Goal: Task Accomplishment & Management: Use online tool/utility

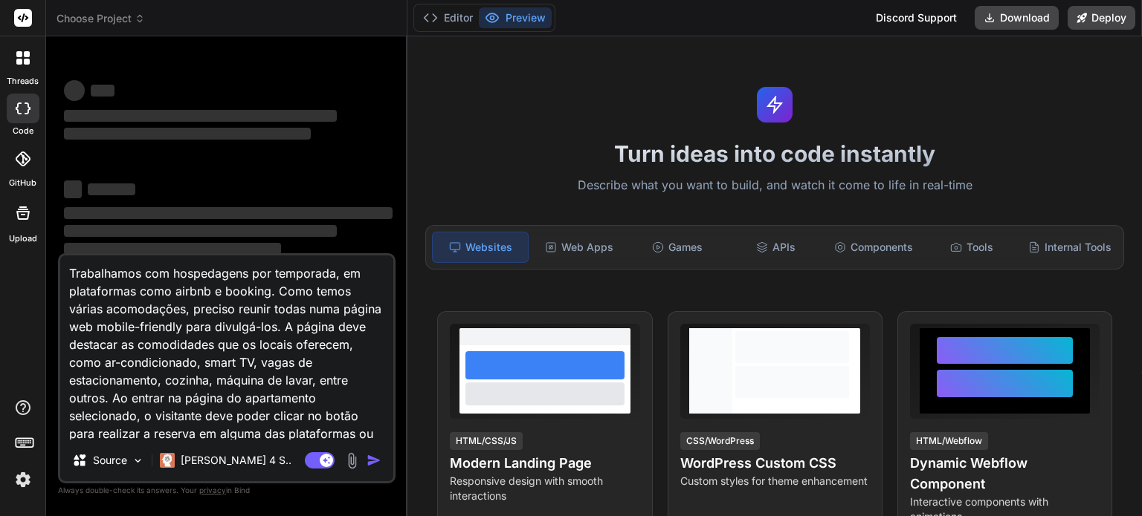
scroll to position [56, 0]
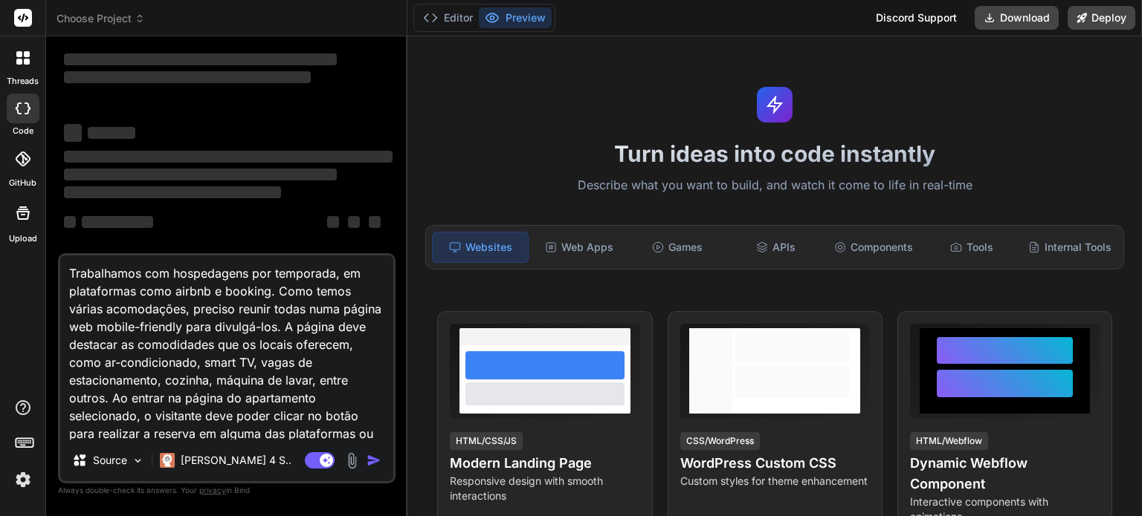
click at [132, 17] on span "Choose Project" at bounding box center [100, 18] width 88 height 15
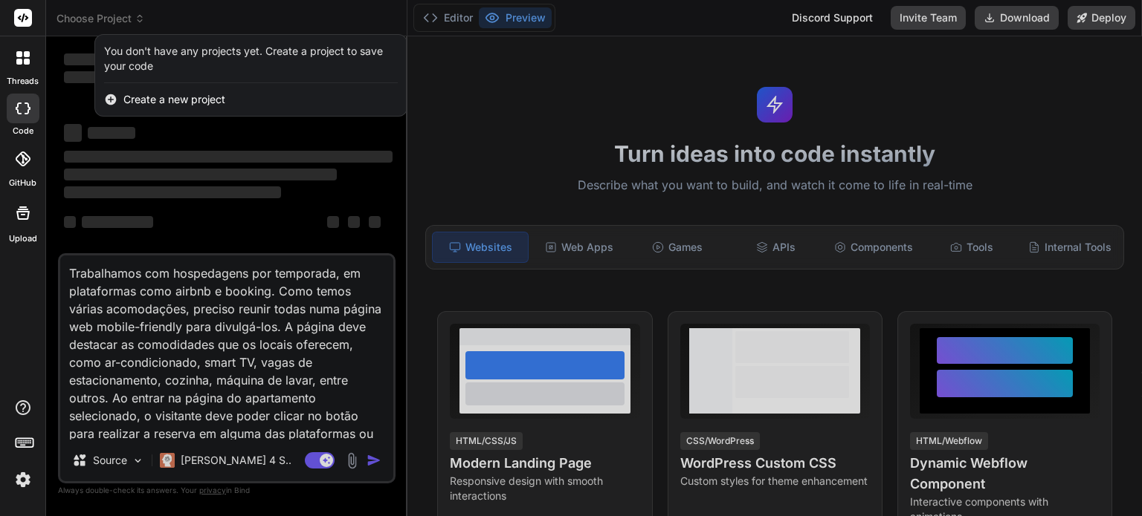
click at [133, 17] on div at bounding box center [571, 258] width 1142 height 516
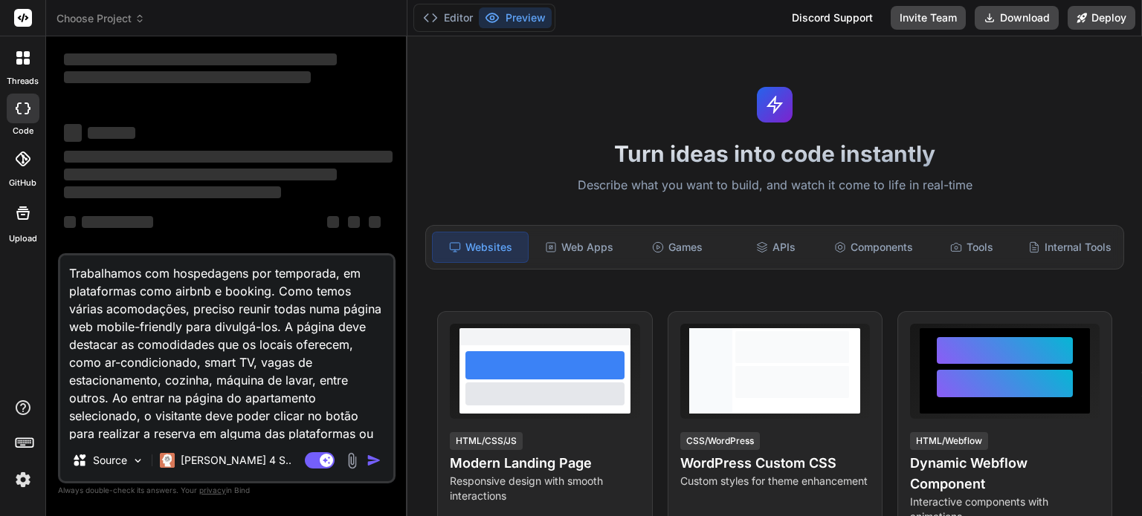
scroll to position [21, 0]
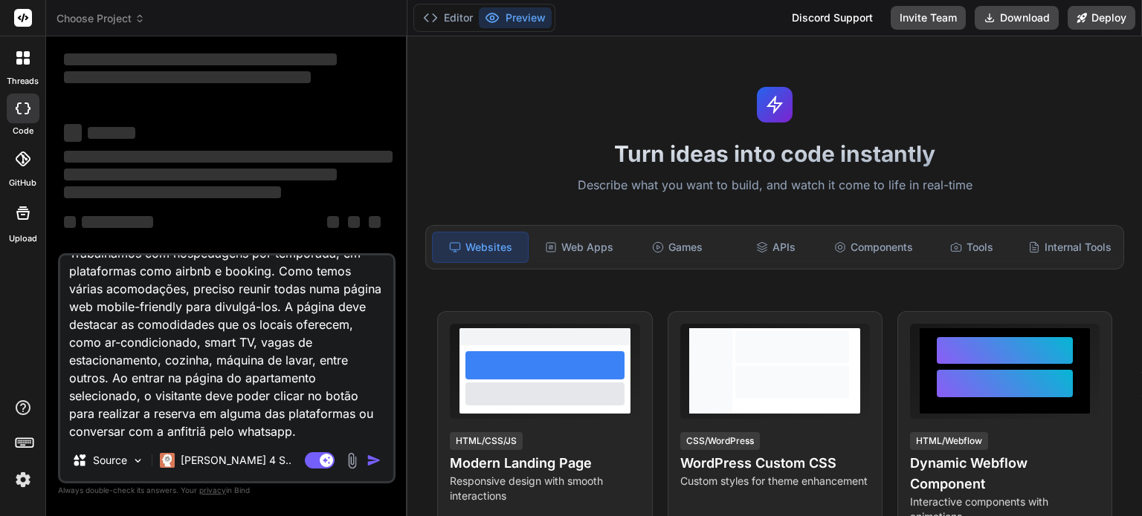
type textarea "x"
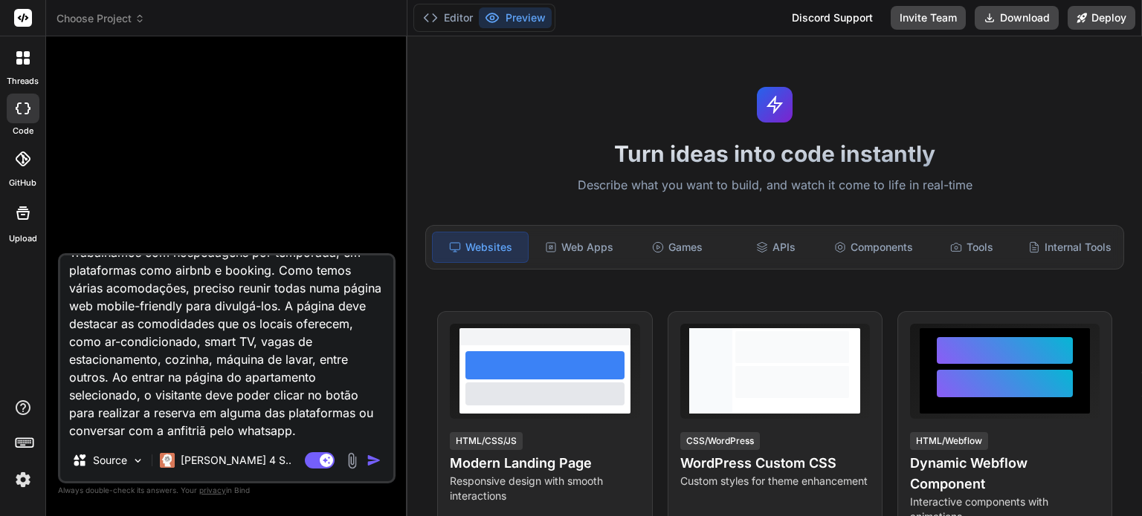
click at [233, 398] on textarea "Trabalhamos com hospedagens por temporada, em plataformas como airbnb e booking…" at bounding box center [226, 348] width 333 height 184
type textarea "Trabalhamos com hospedagens por temporada, em plataformas como airbnb e booking…"
type textarea "x"
type textarea "Trabalhamos com hospedagens por temporada, em plataformas como airbnb e booking…"
type textarea "x"
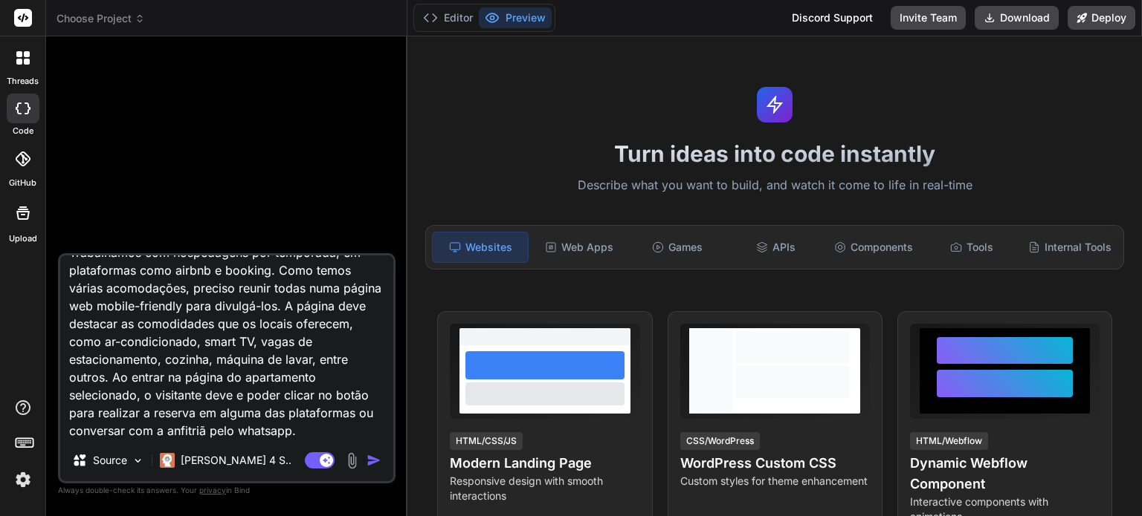
type textarea "Trabalhamos com hospedagens por temporada, em plataformas como airbnb e booking…"
type textarea "x"
type textarea "Trabalhamos com hospedagens por temporada, em plataformas como airbnb e booking…"
type textarea "x"
type textarea "Trabalhamos com hospedagens por temporada, em plataformas como airbnb e booking…"
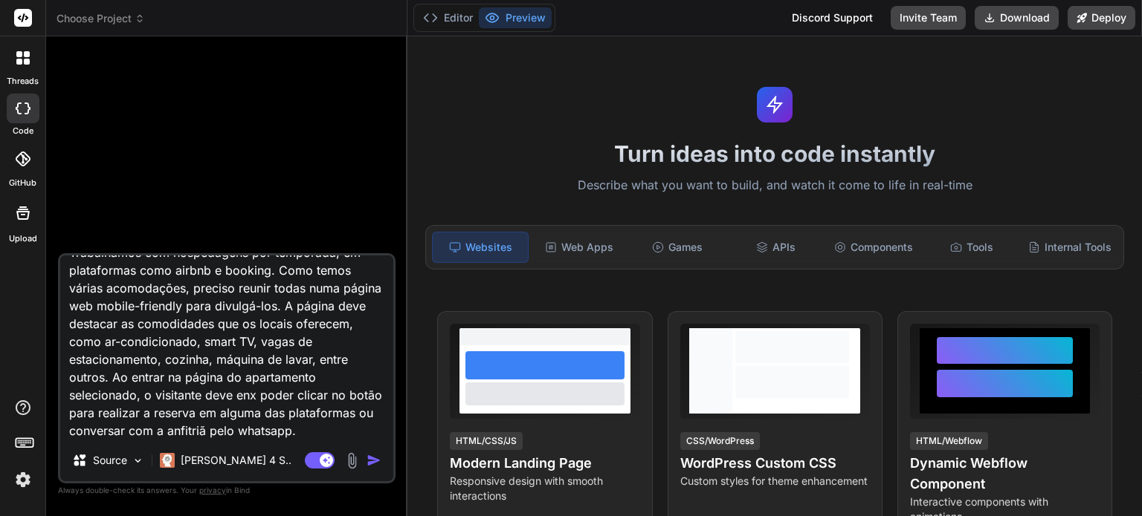
type textarea "x"
type textarea "Trabalhamos com hospedagens por temporada, em plataformas como airbnb e booking…"
type textarea "x"
type textarea "Trabalhamos com hospedagens por temporada, em plataformas como airbnb e booking…"
type textarea "x"
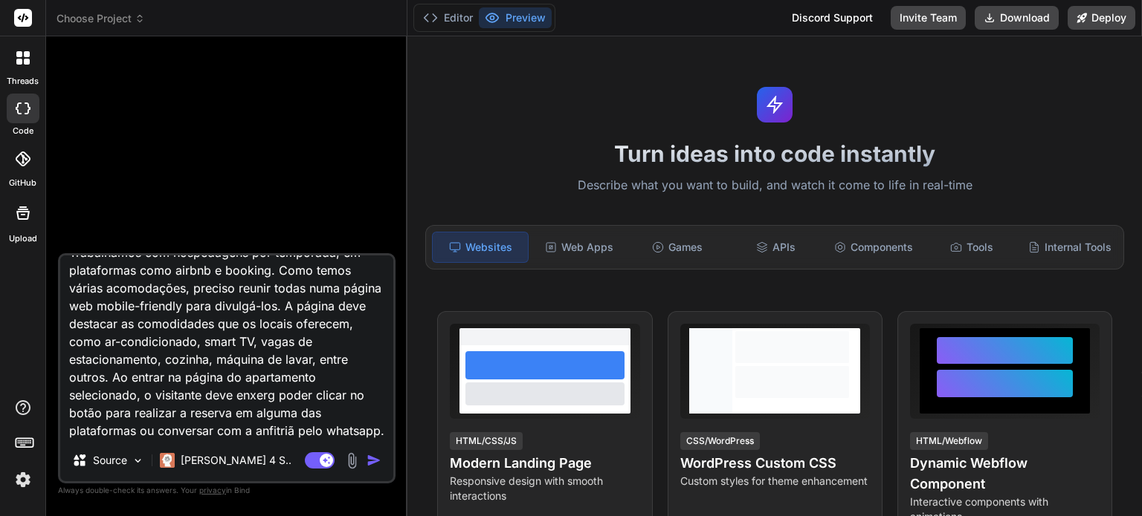
type textarea "Trabalhamos com hospedagens por temporada, em plataformas como airbnb e booking…"
type textarea "x"
type textarea "Trabalhamos com hospedagens por temporada, em plataformas como airbnb e booking…"
type textarea "x"
type textarea "Trabalhamos com hospedagens por temporada, em plataformas como airbnb e booking…"
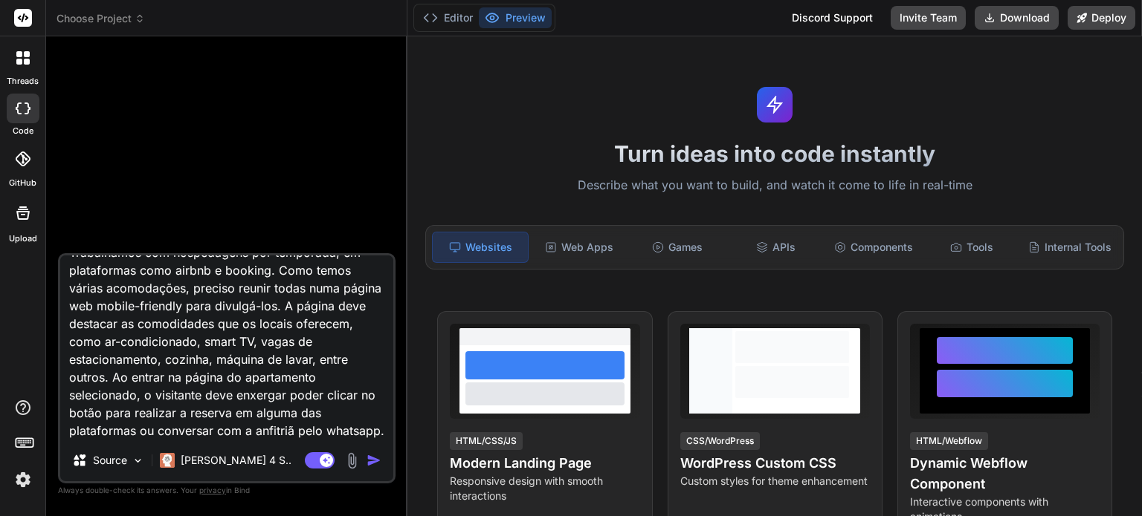
type textarea "x"
type textarea "Trabalhamos com hospedagens por temporada, em plataformas como airbnb e booking…"
type textarea "x"
type textarea "Trabalhamos com hospedagens por temporada, em plataformas como airbnb e booking…"
type textarea "x"
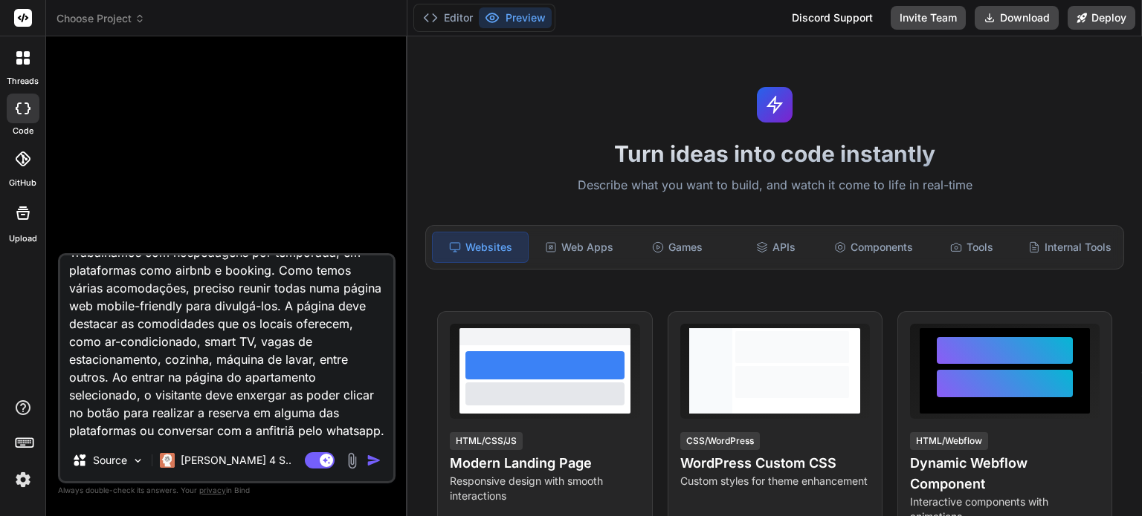
type textarea "Trabalhamos com hospedagens por temporada, em plataformas como airbnb e booking…"
type textarea "x"
type textarea "Trabalhamos com hospedagens por temporada, em plataformas como airbnb e booking…"
type textarea "x"
type textarea "Trabalhamos com hospedagens por temporada, em plataformas como airbnb e booking…"
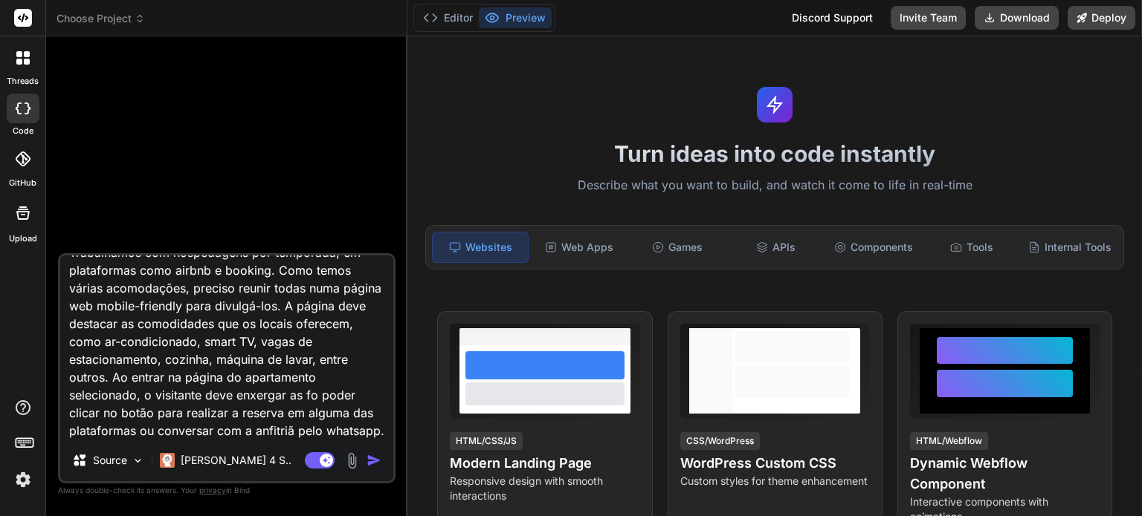
type textarea "x"
type textarea "Trabalhamos com hospedagens por temporada, em plataformas como airbnb e booking…"
type textarea "x"
type textarea "Trabalhamos com hospedagens por temporada, em plataformas como airbnb e booking…"
type textarea "x"
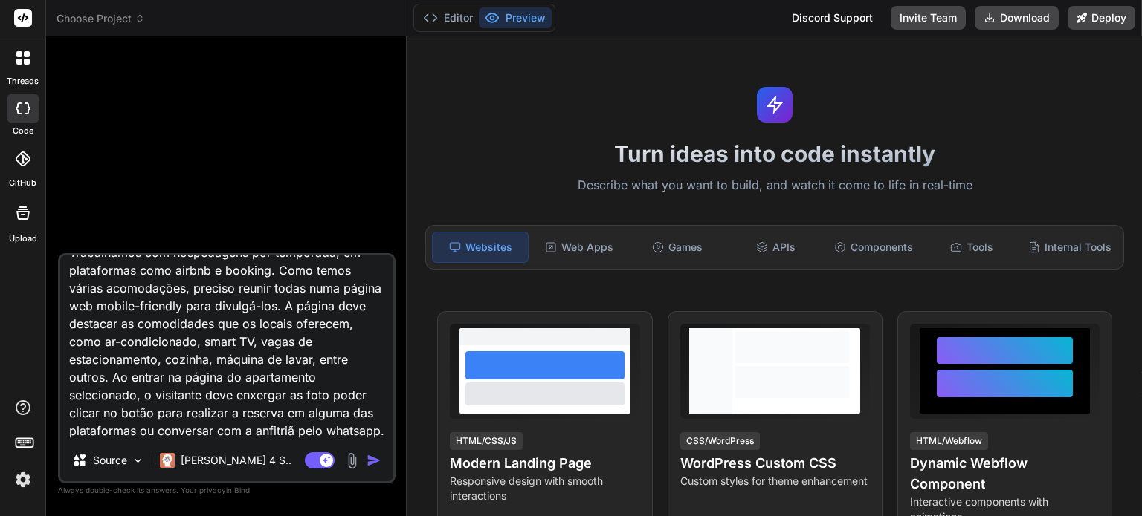
type textarea "Trabalhamos com hospedagens por temporada, em plataformas como airbnb e booking…"
type textarea "x"
type textarea "Trabalhamos com hospedagens por temporada, em plataformas como airbnb e booking…"
type textarea "x"
type textarea "Trabalhamos com hospedagens por temporada, em plataformas como airbnb e booking…"
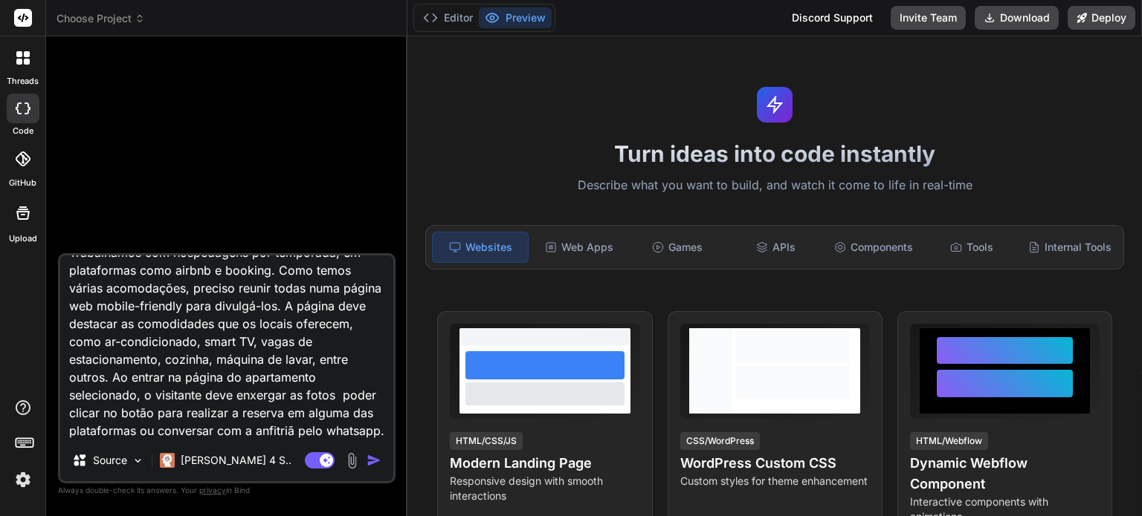
type textarea "x"
type textarea "Trabalhamos com hospedagens por temporada, em plataformas como airbnb e booking…"
type textarea "x"
type textarea "Trabalhamos com hospedagens por temporada, em plataformas como airbnb e booking…"
type textarea "x"
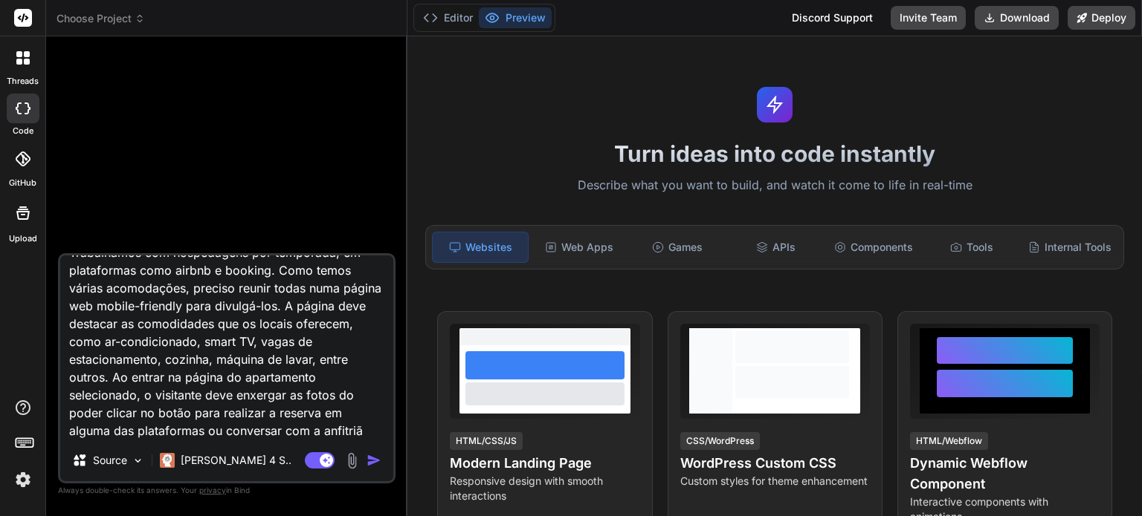
type textarea "Trabalhamos com hospedagens por temporada, em plataformas como airbnb e booking…"
type textarea "x"
type textarea "Trabalhamos com hospedagens por temporada, em plataformas como airbnb e booking…"
type textarea "x"
type textarea "Trabalhamos com hospedagens por temporada, em plataformas como airbnb e booking…"
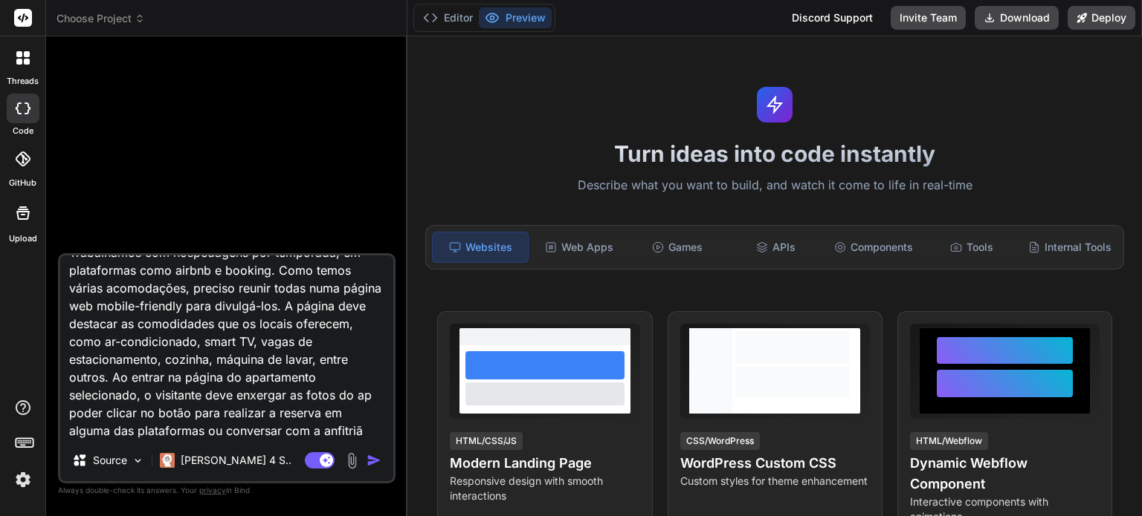
type textarea "x"
type textarea "Trabalhamos com hospedagens por temporada, em plataformas como airbnb e booking…"
type textarea "x"
type textarea "Trabalhamos com hospedagens por temporada, em plataformas como airbnb e booking…"
type textarea "x"
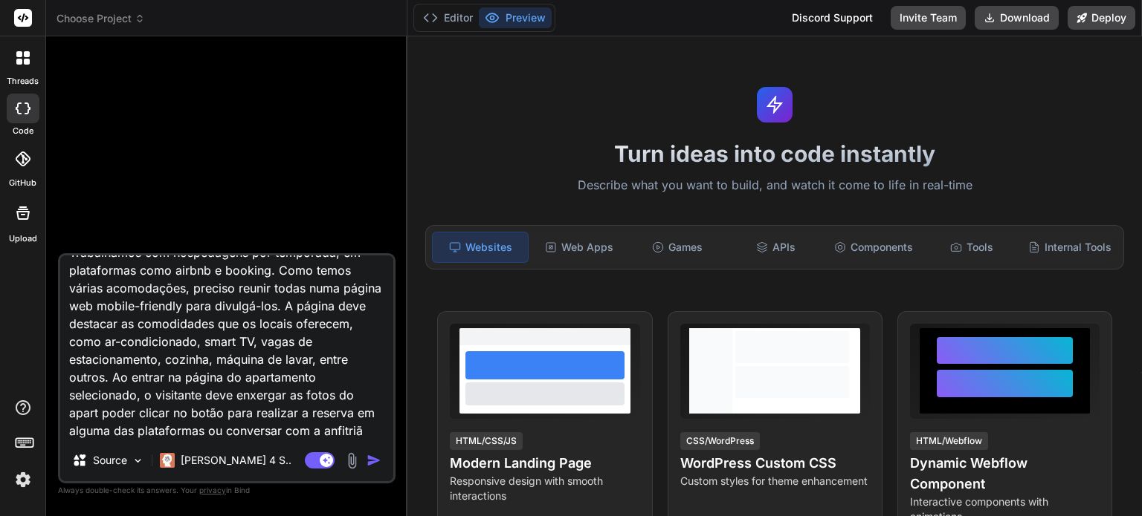
type textarea "Trabalhamos com hospedagens por temporada, em plataformas como airbnb e booking…"
type textarea "x"
type textarea "Trabalhamos com hospedagens por temporada, em plataformas como airbnb e booking…"
type textarea "x"
type textarea "Trabalhamos com hospedagens por temporada, em plataformas como airbnb e booking…"
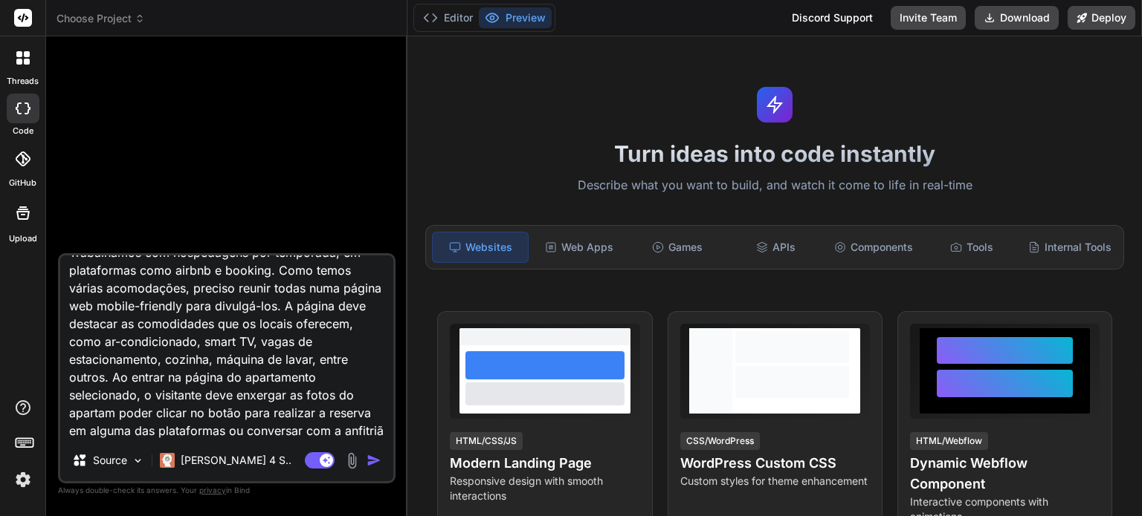
type textarea "x"
type textarea "Trabalhamos com hospedagens por temporada, em plataformas como airbnb e booking…"
type textarea "x"
type textarea "Trabalhamos com hospedagens por temporada, em plataformas como airbnb e booking…"
type textarea "x"
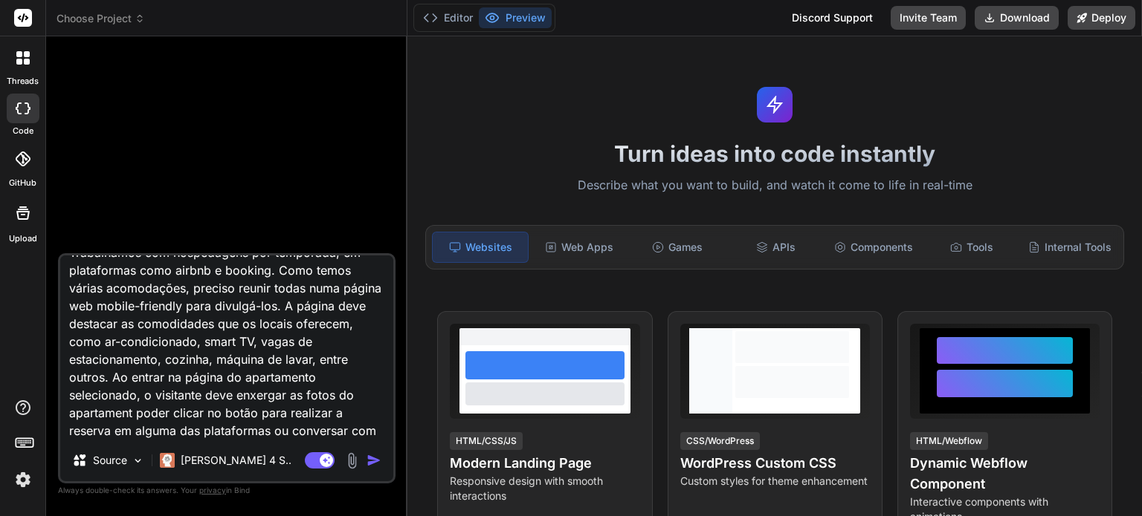
type textarea "Trabalhamos com hospedagens por temporada, em plataformas como airbnb e booking…"
type textarea "x"
type textarea "Trabalhamos com hospedagens por temporada, em plataformas como airbnb e booking…"
type textarea "x"
type textarea "Trabalhamos com hospedagens por temporada, em plataformas como airbnb e booking…"
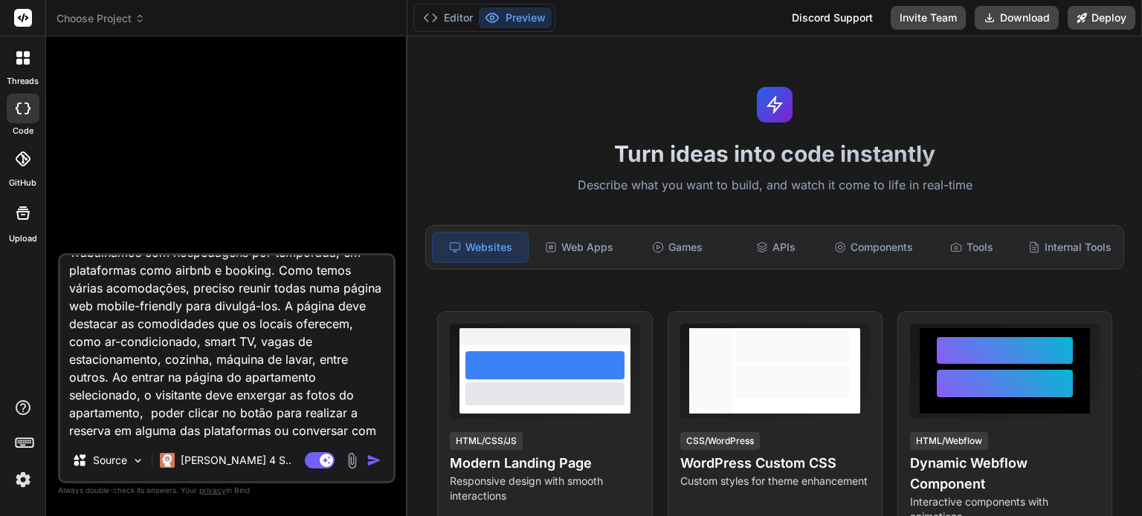
type textarea "x"
drag, startPoint x: 106, startPoint y: 379, endPoint x: 93, endPoint y: 368, distance: 17.4
click at [93, 368] on textarea "Trabalhamos com hospedagens por temporada, em plataformas como airbnb e booking…" at bounding box center [226, 348] width 333 height 184
click at [92, 371] on textarea "Trabalhamos com hospedagens por temporada, em plataformas como airbnb e booking…" at bounding box center [226, 348] width 333 height 184
drag, startPoint x: 104, startPoint y: 378, endPoint x: 324, endPoint y: 308, distance: 230.8
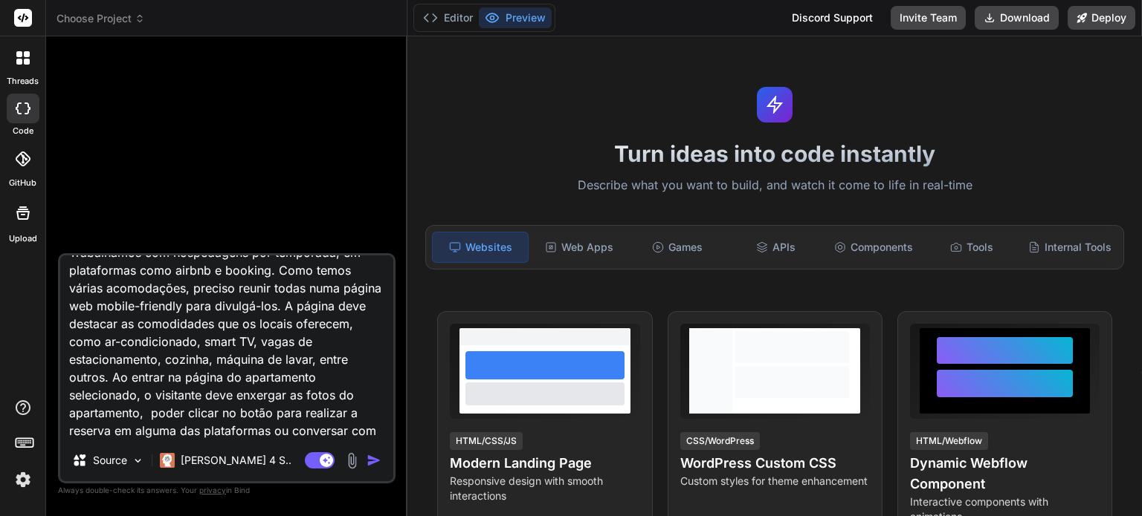
click at [324, 308] on textarea "Trabalhamos com hospedagens por temporada, em plataformas como airbnb e booking…" at bounding box center [226, 348] width 333 height 184
type textarea "Trabalhamos com hospedagens por temporada, em plataformas como airbnb e booking…"
type textarea "x"
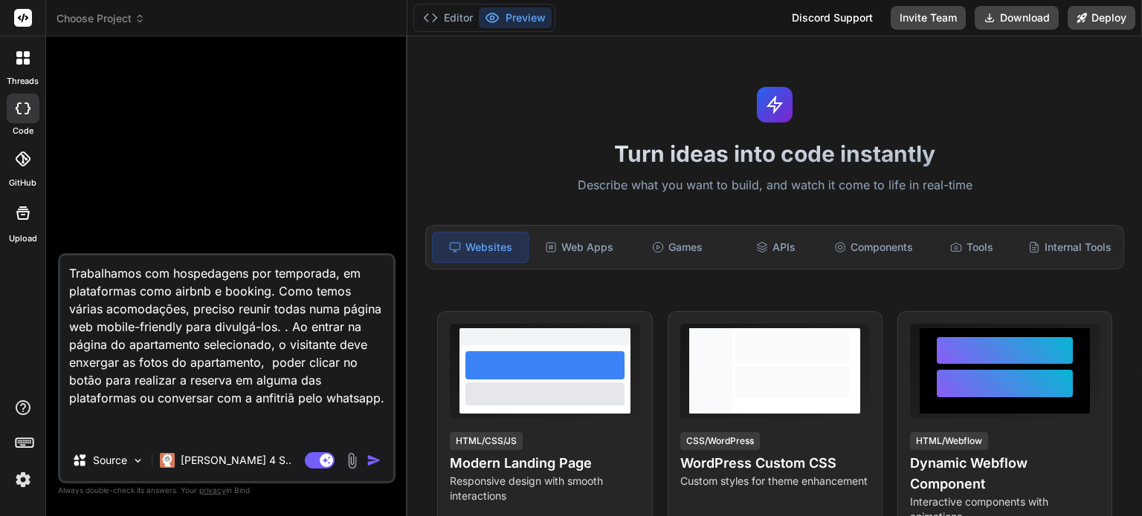
scroll to position [0, 0]
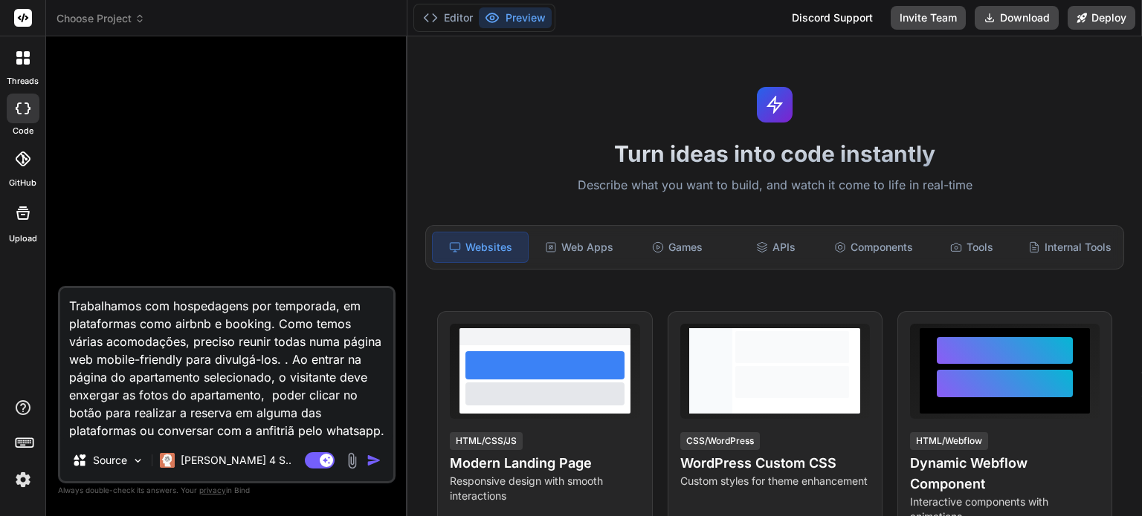
type textarea "Trabalhamos com hospedagens por temporada, em plataformas como airbnb e booking…"
type textarea "x"
type textarea "Trabalhamos com hospedagens por temporada, em plataformas como airbnb e booking…"
type textarea "x"
type textarea "Trabalhamos com hospedagens por temporada, em plataformas como airbnb e booking…"
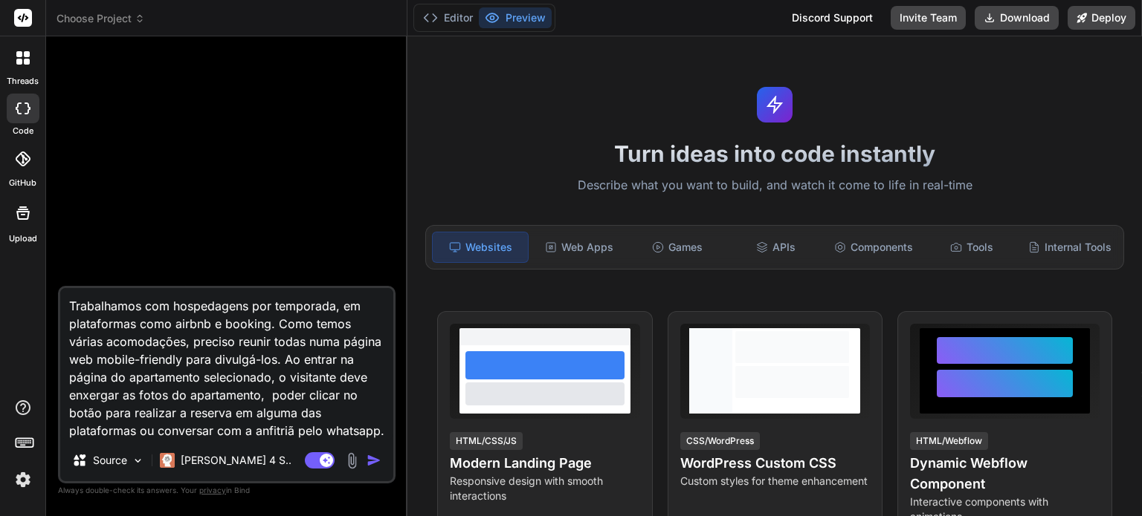
type textarea "x"
type textarea "Trabalhamos com hospedagens por temporada, em plataformas como airbnb e booking…"
type textarea "x"
type textarea "Trabalhamos com hospedagens por temporada, em plataformas como airbnb e booking…"
type textarea "x"
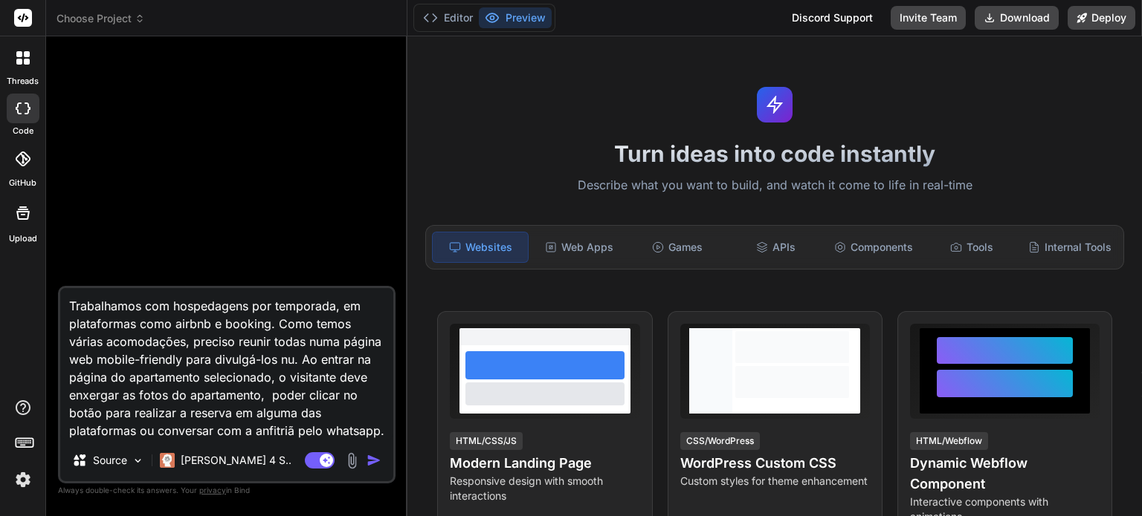
type textarea "Trabalhamos com hospedagens por temporada, em plataformas como airbnb e booking…"
type textarea "x"
type textarea "Trabalhamos com hospedagens por temporada, em plataformas como airbnb e booking…"
type textarea "x"
type textarea "Trabalhamos com hospedagens por temporada, em plataformas como airbnb e booking…"
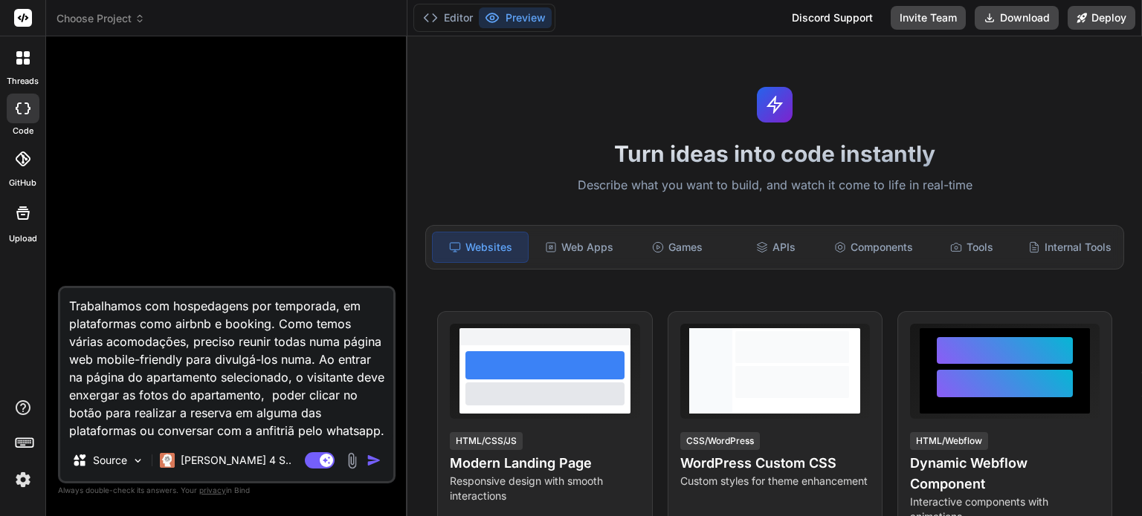
type textarea "x"
type textarea "Trabalhamos com hospedagens por temporada, em plataformas como airbnb e booking…"
type textarea "x"
type textarea "Trabalhamos com hospedagens por temporada, em plataformas como airbnb e booking…"
type textarea "x"
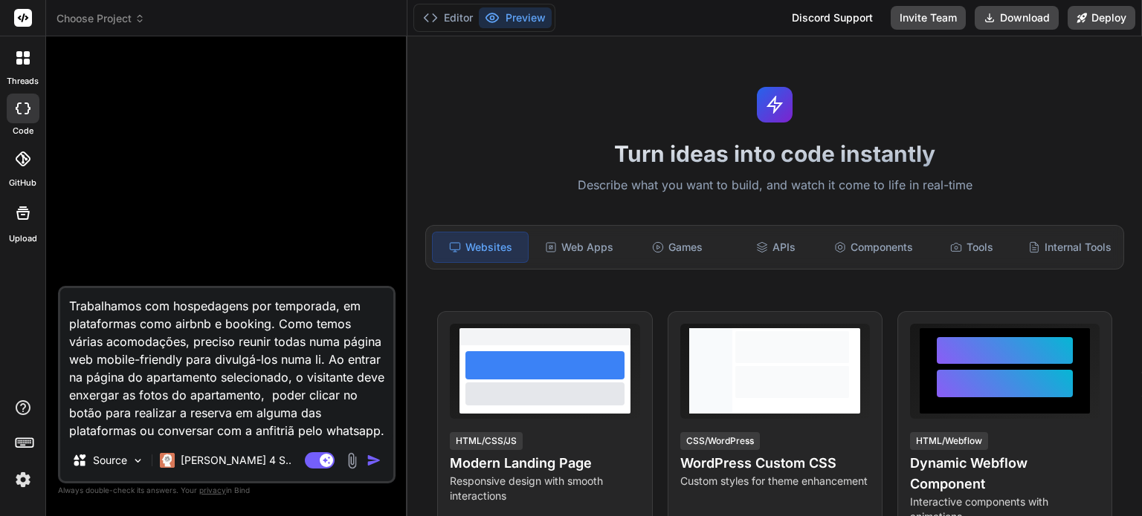
type textarea "Trabalhamos com hospedagens por temporada, em plataformas como airbnb e booking…"
type textarea "x"
type textarea "Trabalhamos com hospedagens por temporada, em plataformas como airbnb e booking…"
type textarea "x"
type textarea "Trabalhamos com hospedagens por temporada, em plataformas como airbnb e booking…"
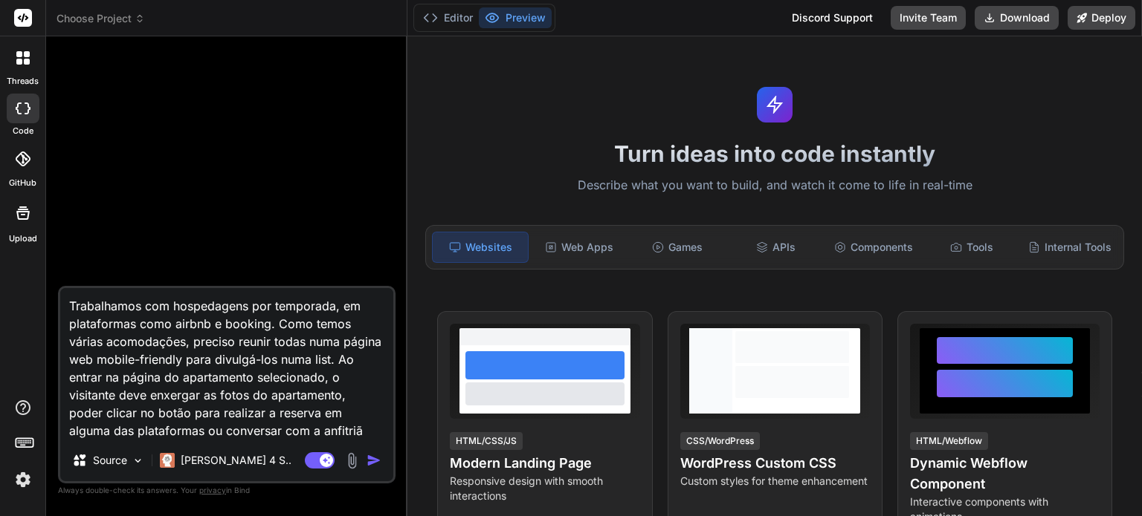
type textarea "x"
type textarea "Trabalhamos com hospedagens por temporada, em plataformas como airbnb e booking…"
type textarea "x"
type textarea "Trabalhamos com hospedagens por temporada, em plataformas como airbnb e booking…"
type textarea "x"
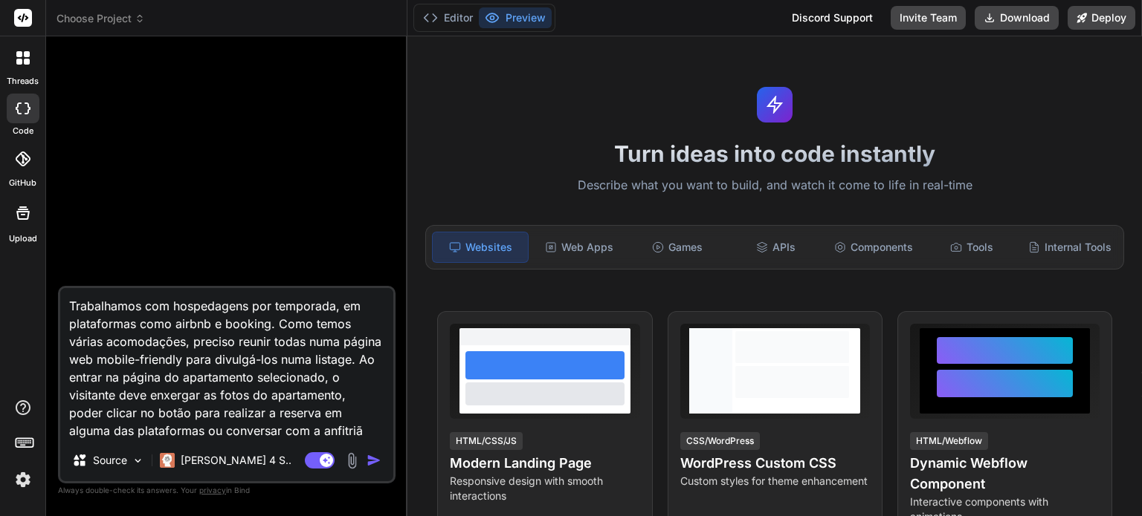
type textarea "Trabalhamos com hospedagens por temporada, em plataformas como airbnb e booking…"
type textarea "x"
drag, startPoint x: 202, startPoint y: 395, endPoint x: 245, endPoint y: 397, distance: 43.1
click at [245, 397] on textarea "Trabalhamos com hospedagens por temporada, em plataformas como airbnb e booking…" at bounding box center [226, 364] width 333 height 152
click at [343, 395] on textarea "Trabalhamos com hospedagens por temporada, em plataformas como airbnb e booking…" at bounding box center [226, 364] width 333 height 152
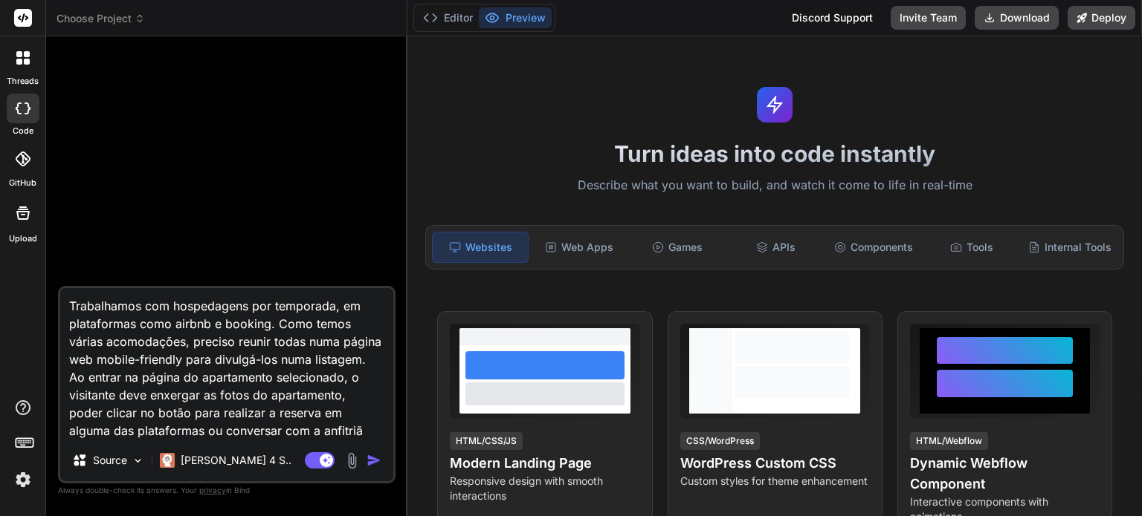
click at [340, 396] on textarea "Trabalhamos com hospedagens por temporada, em plataformas como airbnb e booking…" at bounding box center [226, 364] width 333 height 152
type textarea "Trabalhamos com hospedagens por temporada, em plataformas como airbnb e booking…"
type textarea "x"
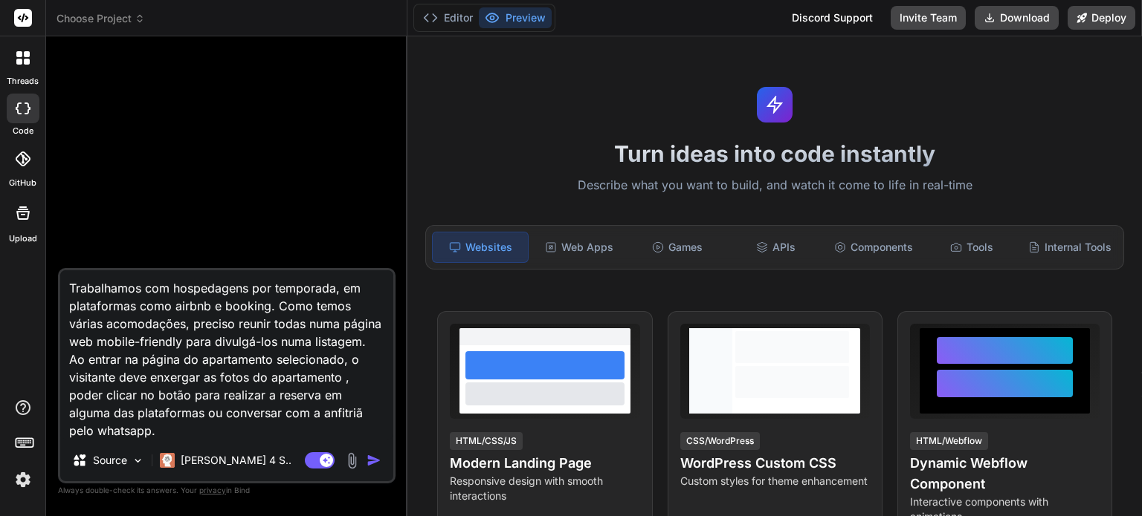
paste textarea "A página deve destacar as comodidades que os locais oferecem, como ar-condicion…"
type textarea "Trabalhamos com hospedagens por temporada, em plataformas como airbnb e booking…"
type textarea "x"
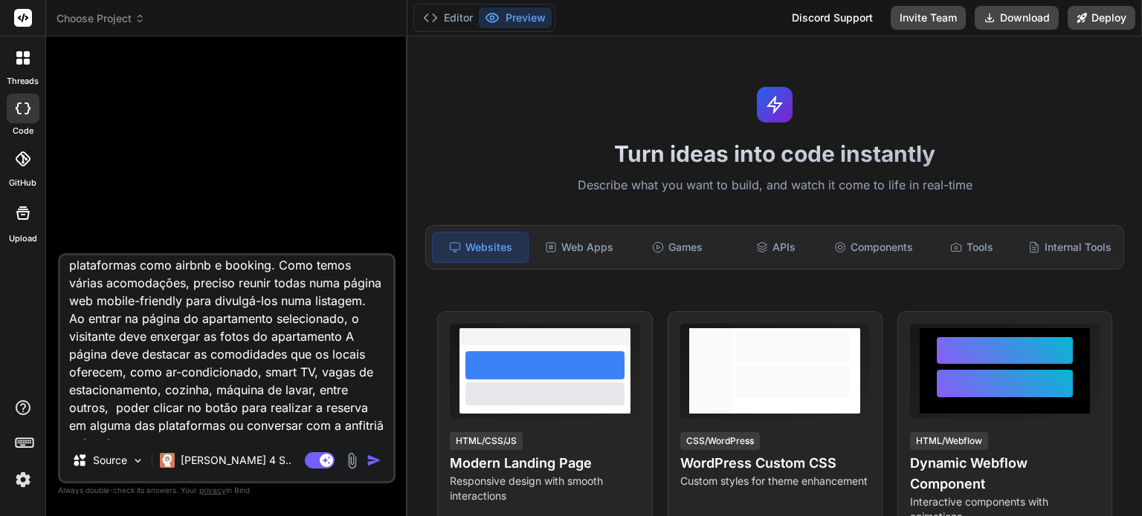
scroll to position [39, 0]
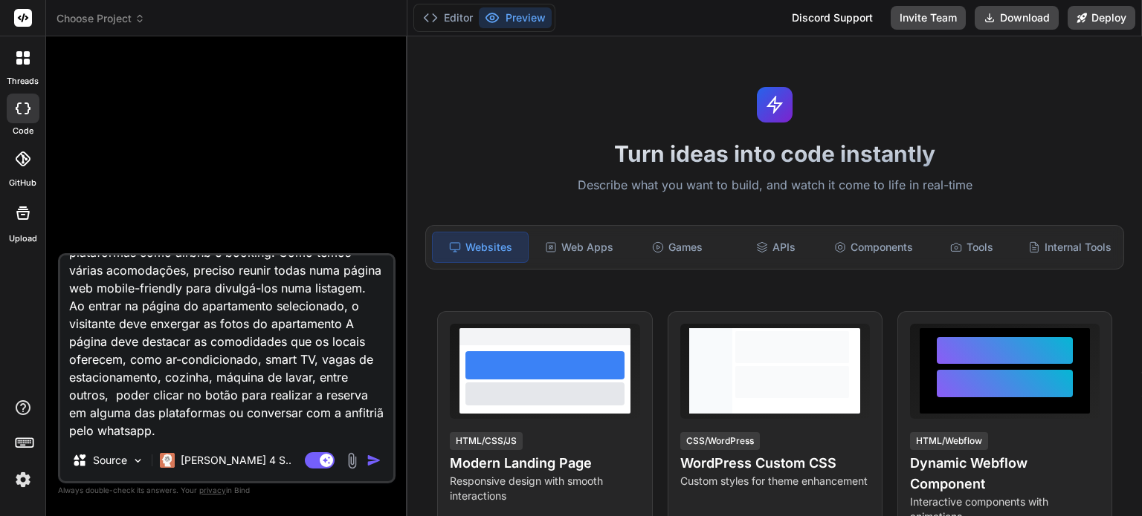
drag, startPoint x: 145, startPoint y: 343, endPoint x: 224, endPoint y: 343, distance: 78.8
click at [224, 343] on textarea "Trabalhamos com hospedagens por temporada, em plataformas como airbnb e booking…" at bounding box center [226, 348] width 333 height 184
type textarea "Trabalhamos com hospedagens por temporada, em plataformas como airbnb e booking…"
type textarea "x"
drag, startPoint x: 200, startPoint y: 341, endPoint x: 152, endPoint y: 343, distance: 48.3
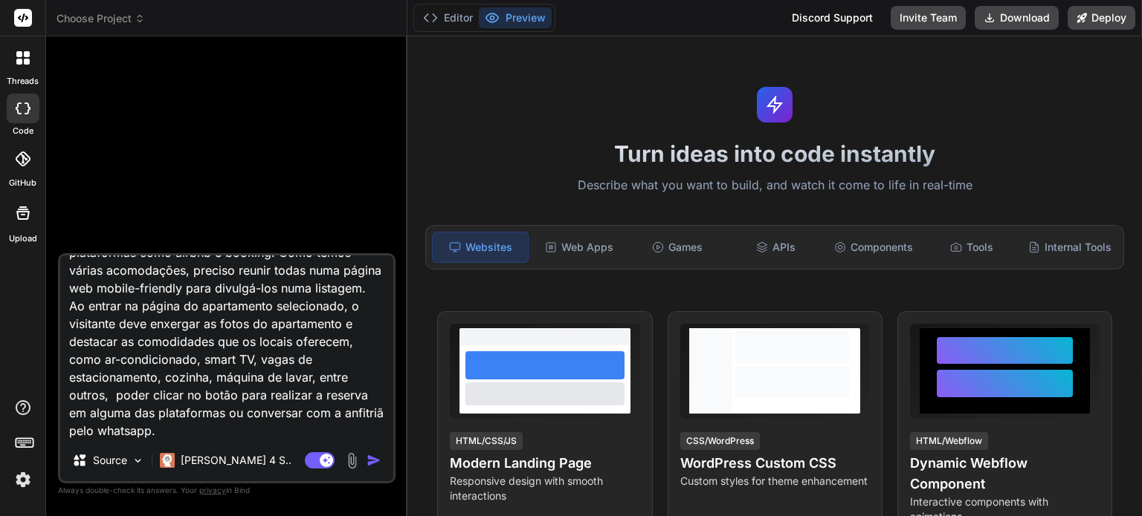
click at [152, 343] on textarea "Trabalhamos com hospedagens por temporada, em plataformas como airbnb e booking…" at bounding box center [226, 348] width 333 height 184
type textarea "Trabalhamos com hospedagens por temporada, em plataformas como airbnb e booking…"
type textarea "x"
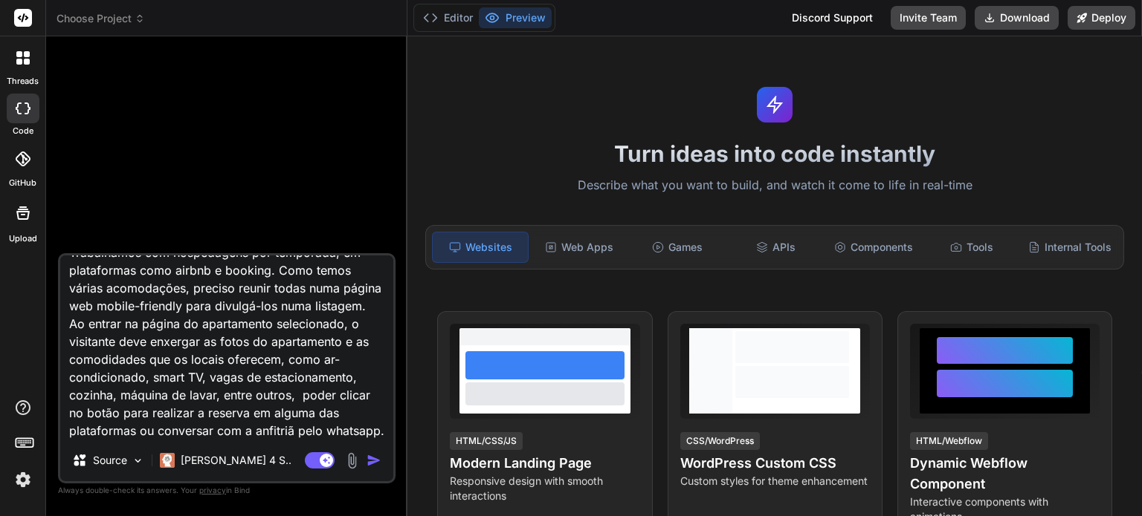
click at [285, 341] on textarea "Trabalhamos com hospedagens por temporada, em plataformas como airbnb e booking…" at bounding box center [226, 348] width 333 height 184
type textarea "Trabalhamos com hospedagens por temporada, em plataformas como airbnb e booking…"
type textarea "x"
click at [318, 343] on textarea "Trabalhamos com hospedagens por temporada, em plataformas como airbnb e booking…" at bounding box center [226, 348] width 333 height 184
type textarea "Trabalhamos com hospedagens por temporada, em plataformas como airbnb e booking…"
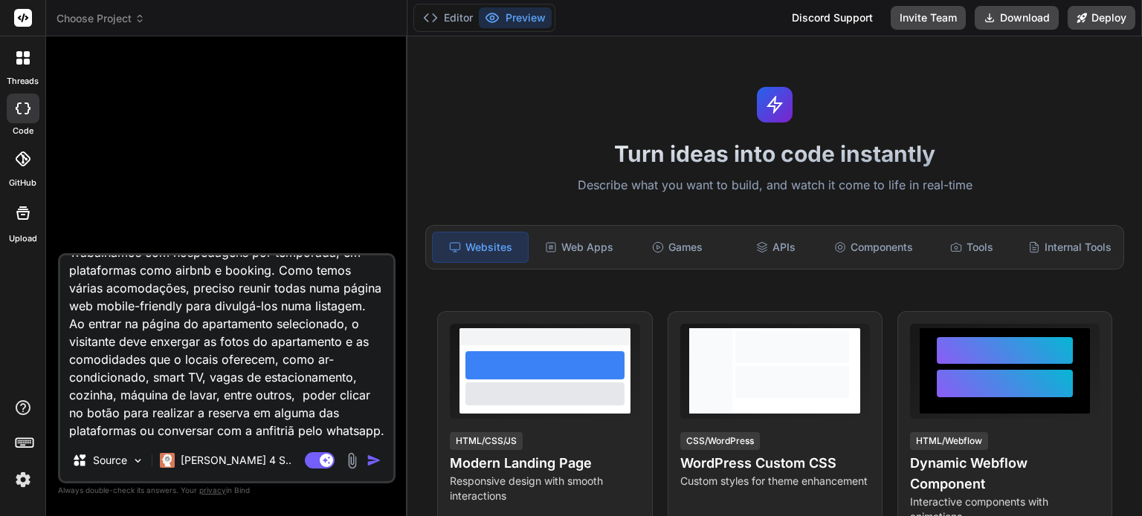
type textarea "x"
type textarea "Trabalhamos com hospedagens por temporada, em plataformas como airbnb e booking…"
type textarea "x"
type textarea "Trabalhamos com hospedagens por temporada, em plataformas como airbnb e booking…"
type textarea "x"
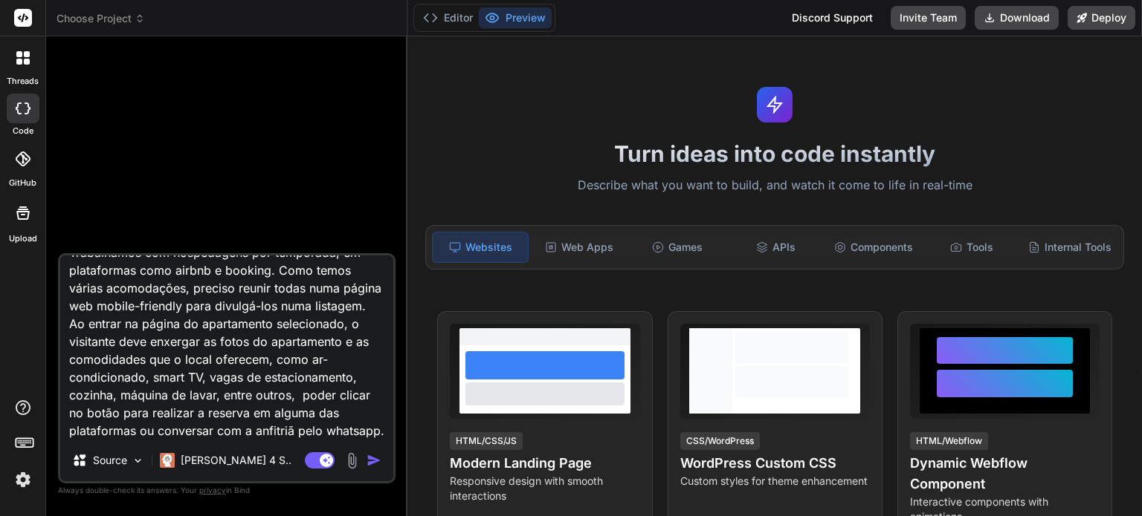
click at [366, 343] on textarea "Trabalhamos com hospedagens por temporada, em plataformas como airbnb e booking…" at bounding box center [226, 348] width 333 height 184
type textarea "Trabalhamos com hospedagens por temporada, em plataformas como airbnb e booking…"
type textarea "x"
click at [237, 433] on textarea "Trabalhamos com hospedagens por temporada, em plataformas como airbnb e booking…" at bounding box center [226, 348] width 333 height 184
type textarea "Trabalhamos com hospedagens por temporada, em plataformas como airbnb e booking…"
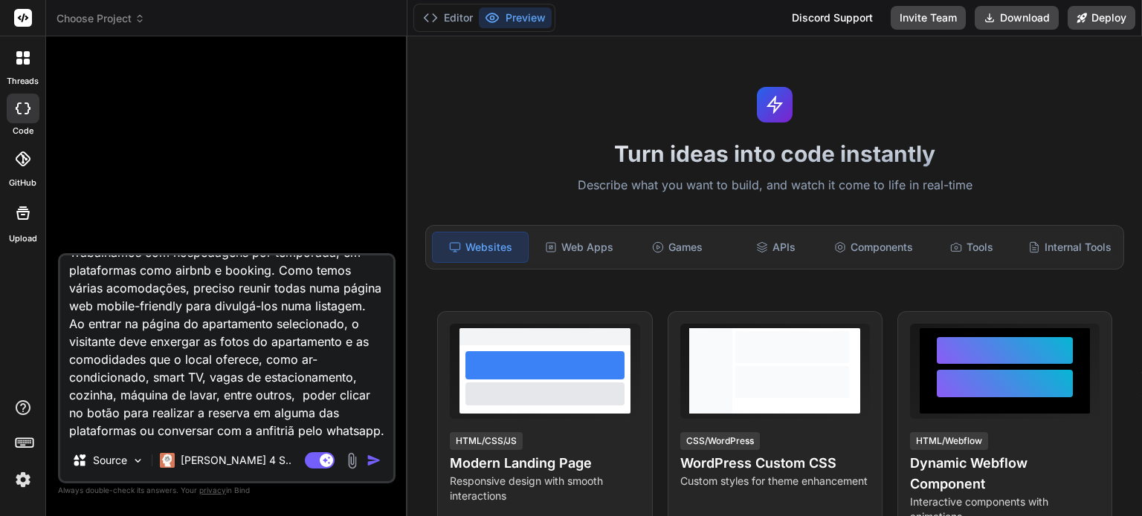
type textarea "x"
type textarea "Trabalhamos com hospedagens por temporada, em plataformas como airbnb e booking…"
type textarea "x"
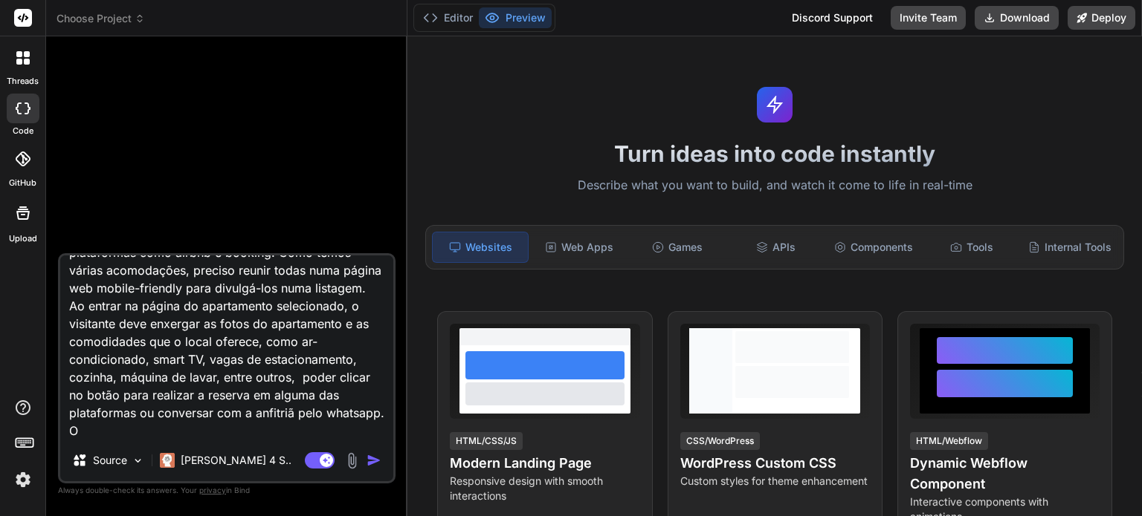
type textarea "Trabalhamos com hospedagens por temporada, em plataformas como airbnb e booking…"
type textarea "x"
type textarea "Trabalhamos com hospedagens por temporada, em plataformas como airbnb e booking…"
type textarea "x"
type textarea "Trabalhamos com hospedagens por temporada, em plataformas como airbnb e booking…"
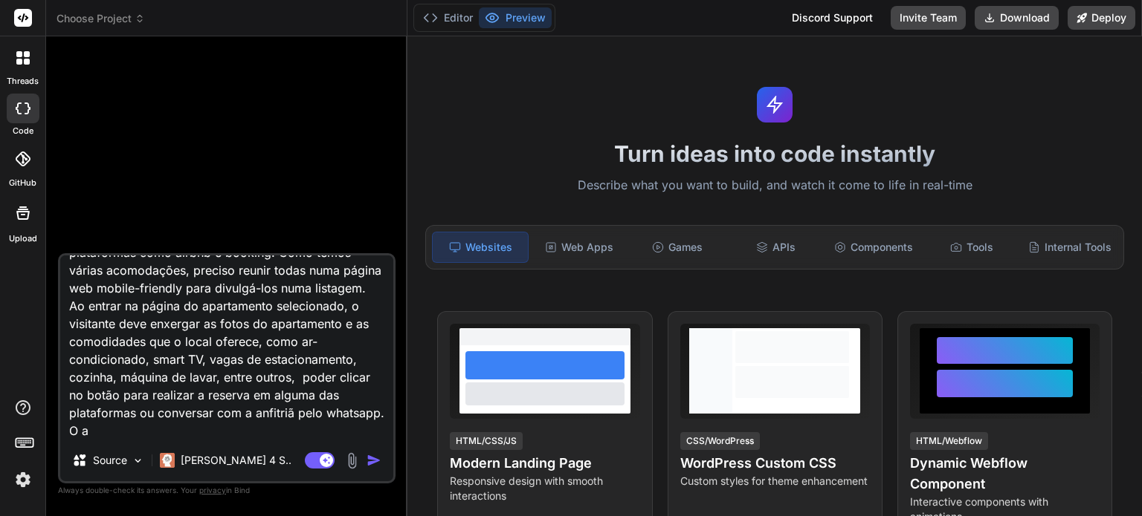
type textarea "x"
type textarea "Trabalhamos com hospedagens por temporada, em plataformas como airbnb e booking…"
type textarea "x"
type textarea "Trabalhamos com hospedagens por temporada, em plataformas como airbnb e booking…"
type textarea "x"
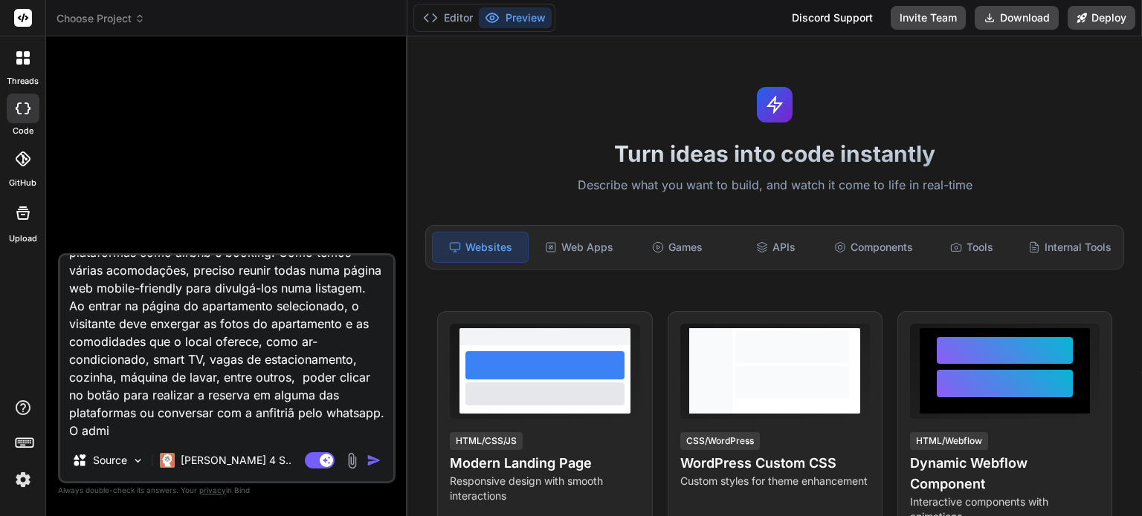
type textarea "Trabalhamos com hospedagens por temporada, em plataformas como airbnb e booking…"
type textarea "x"
type textarea "Trabalhamos com hospedagens por temporada, em plataformas como airbnb e booking…"
type textarea "x"
type textarea "Trabalhamos com hospedagens por temporada, em plataformas como airbnb e booking…"
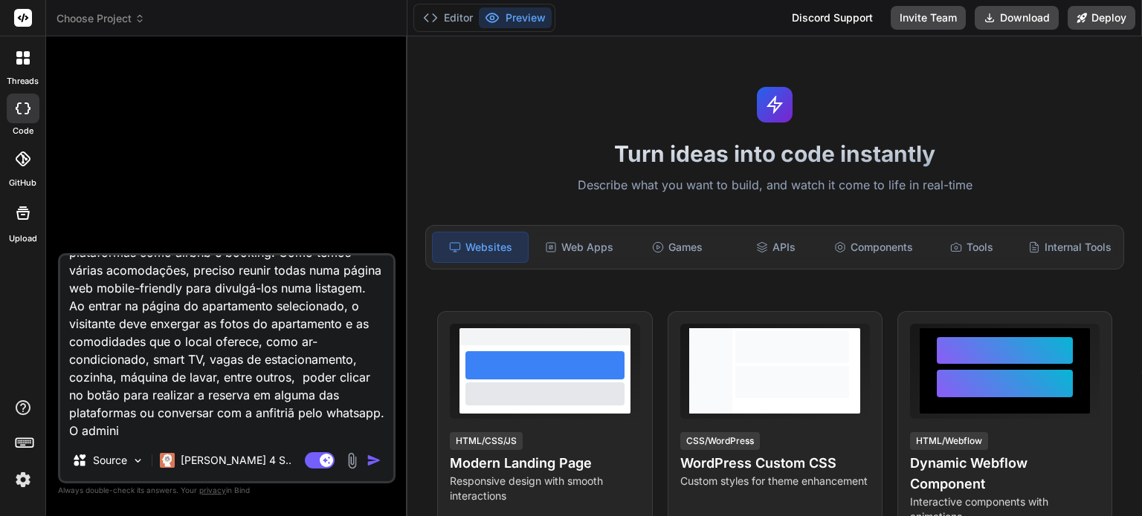
type textarea "x"
type textarea "Trabalhamos com hospedagens por temporada, em plataformas como airbnb e booking…"
type textarea "x"
type textarea "Trabalhamos com hospedagens por temporada, em plataformas como airbnb e booking…"
type textarea "x"
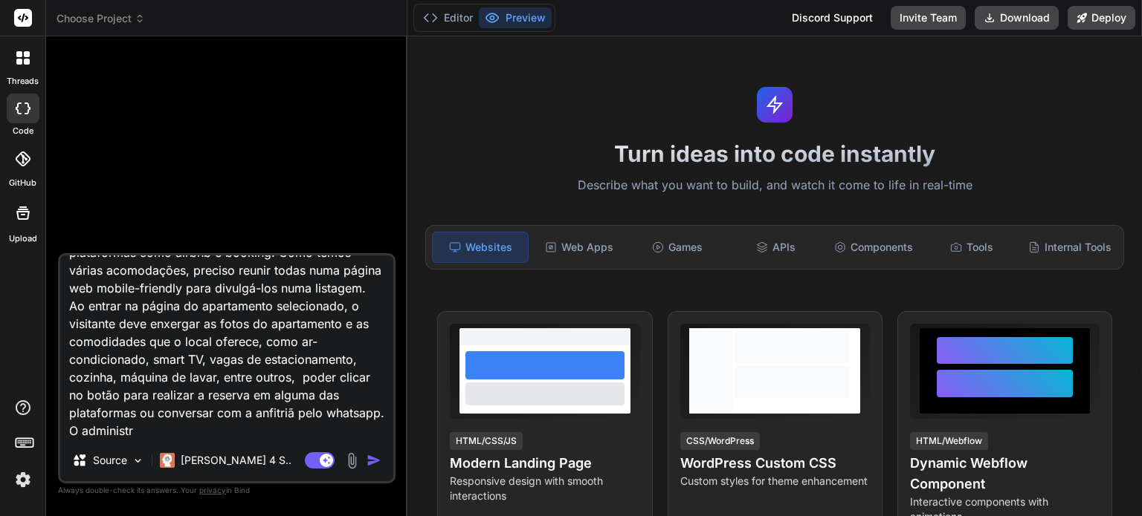
type textarea "Trabalhamos com hospedagens por temporada, em plataformas como airbnb e booking…"
type textarea "x"
type textarea "Trabalhamos com hospedagens por temporada, em plataformas como airbnb e booking…"
type textarea "x"
type textarea "Trabalhamos com hospedagens por temporada, em plataformas como airbnb e booking…"
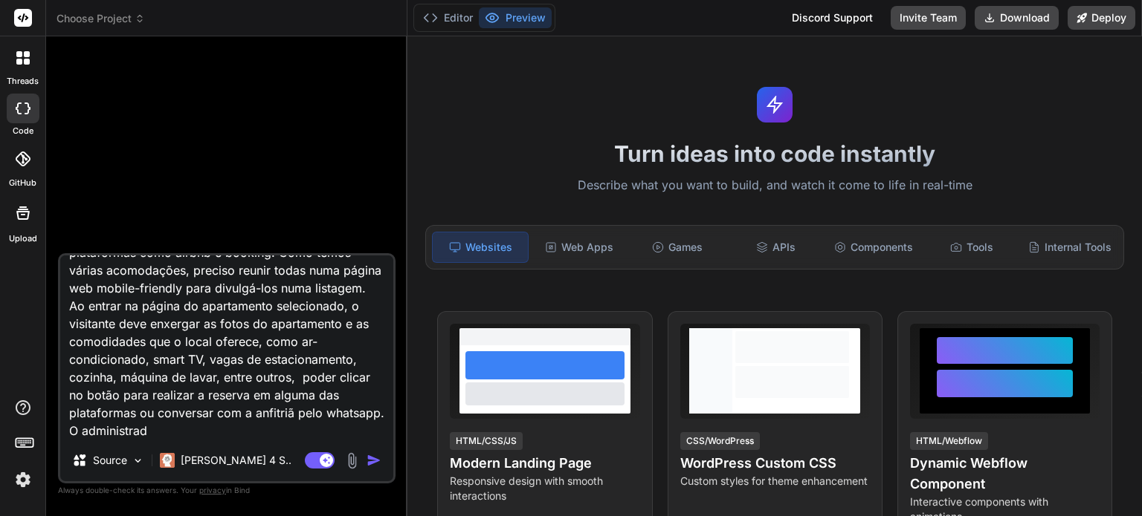
type textarea "x"
type textarea "Trabalhamos com hospedagens por temporada, em plataformas como airbnb e booking…"
type textarea "x"
type textarea "Trabalhamos com hospedagens por temporada, em plataformas como airbnb e booking…"
type textarea "x"
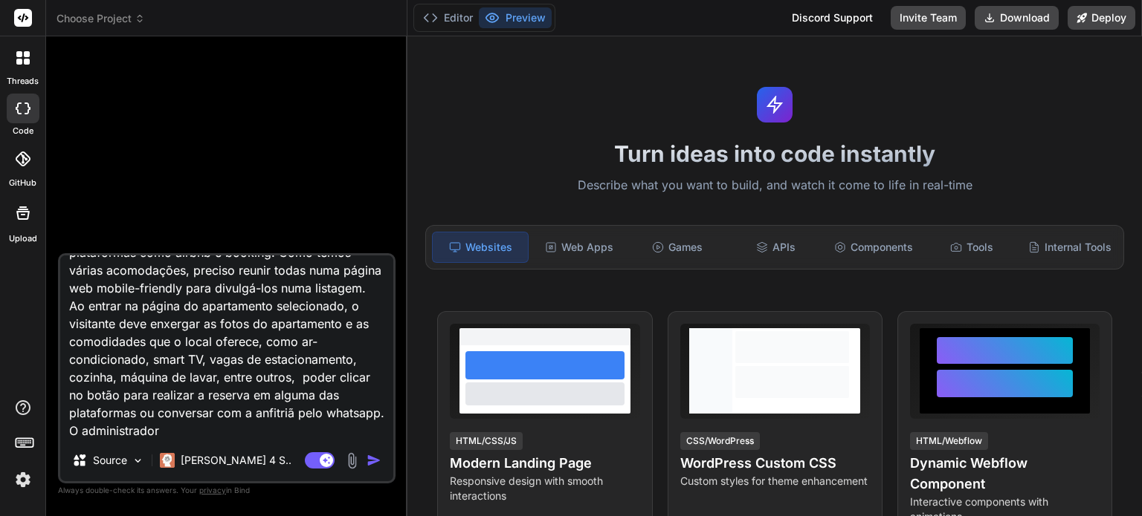
type textarea "Trabalhamos com hospedagens por temporada, em plataformas como airbnb e booking…"
type textarea "x"
type textarea "Trabalhamos com hospedagens por temporada, em plataformas como airbnb e booking…"
type textarea "x"
type textarea "Trabalhamos com hospedagens por temporada, em plataformas como airbnb e booking…"
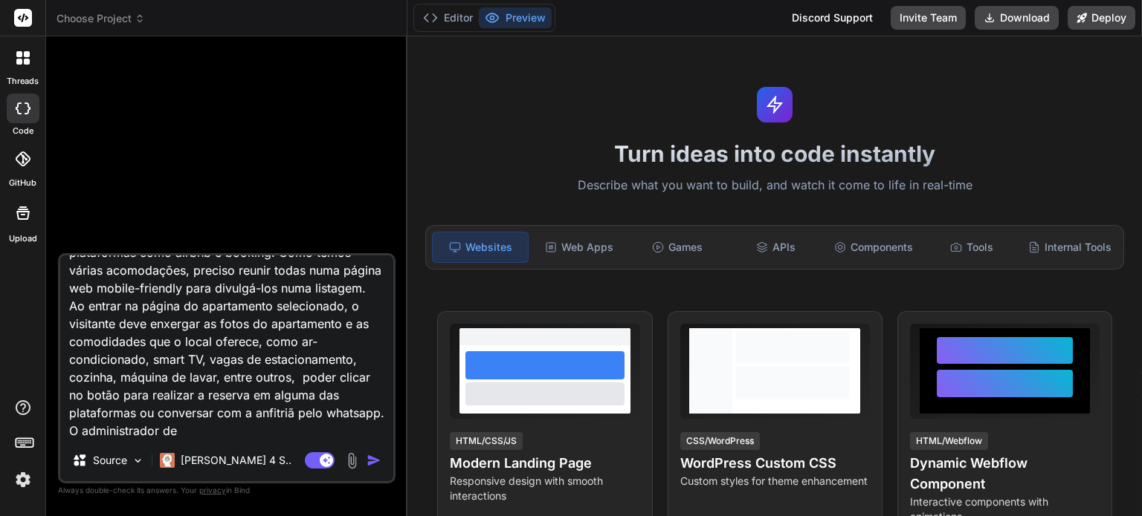
type textarea "x"
type textarea "Trabalhamos com hospedagens por temporada, em plataformas como airbnb e booking…"
type textarea "x"
type textarea "Trabalhamos com hospedagens por temporada, em plataformas como airbnb e booking…"
type textarea "x"
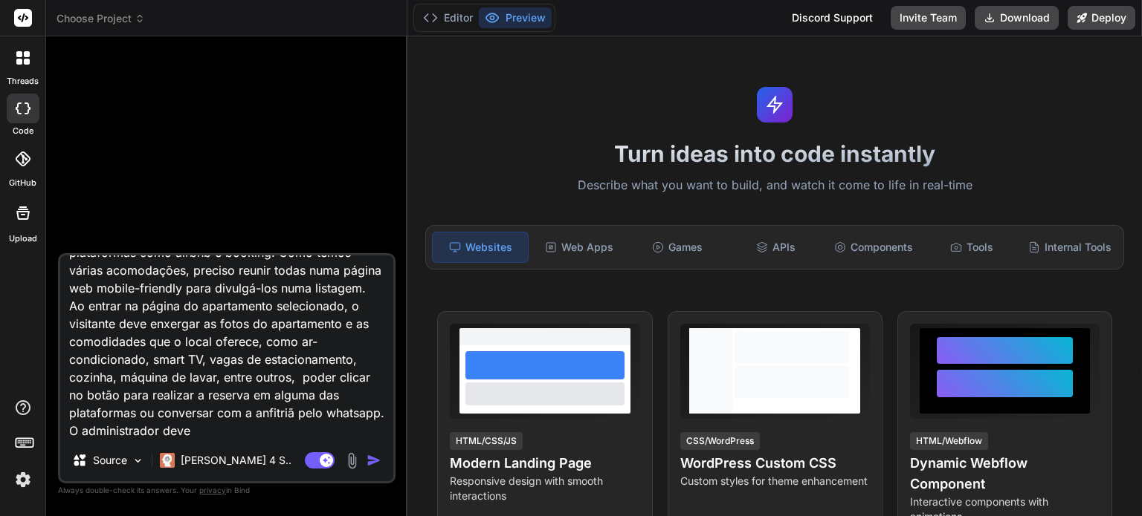
type textarea "Trabalhamos com hospedagens por temporada, em plataformas como airbnb e booking…"
type textarea "x"
type textarea "Trabalhamos com hospedagens por temporada, em plataformas como airbnb e booking…"
type textarea "x"
type textarea "Trabalhamos com hospedagens por temporada, em plataformas como airbnb e booking…"
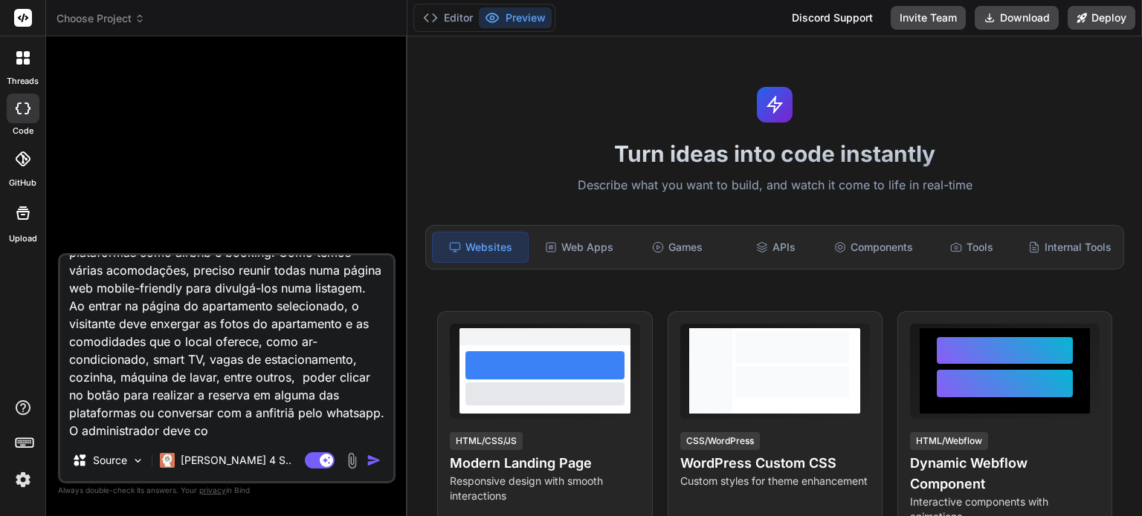
type textarea "x"
type textarea "Trabalhamos com hospedagens por temporada, em plataformas como airbnb e booking…"
type textarea "x"
type textarea "Trabalhamos com hospedagens por temporada, em plataformas como airbnb e booking…"
type textarea "x"
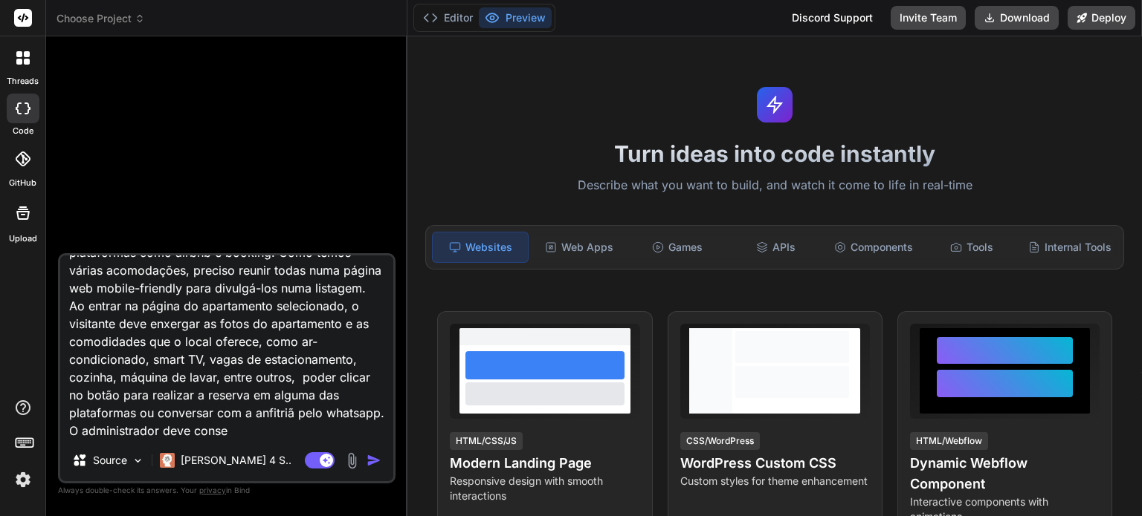
type textarea "Trabalhamos com hospedagens por temporada, em plataformas como airbnb e booking…"
type textarea "x"
type textarea "Trabalhamos com hospedagens por temporada, em plataformas como airbnb e booking…"
type textarea "x"
type textarea "Trabalhamos com hospedagens por temporada, em plataformas como airbnb e booking…"
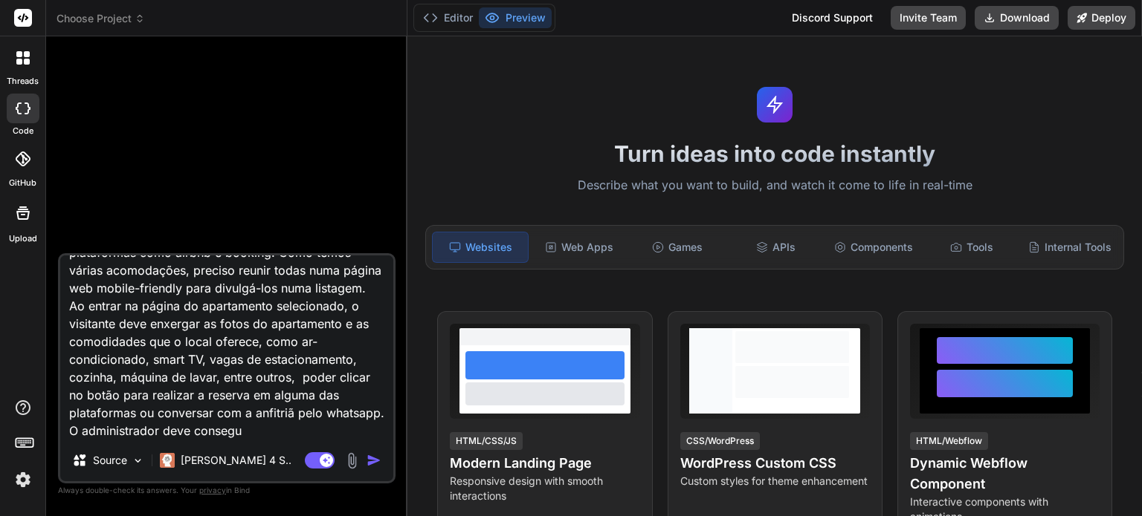
type textarea "x"
type textarea "Trabalhamos com hospedagens por temporada, em plataformas como airbnb e booking…"
type textarea "x"
type textarea "Trabalhamos com hospedagens por temporada, em plataformas como airbnb e booking…"
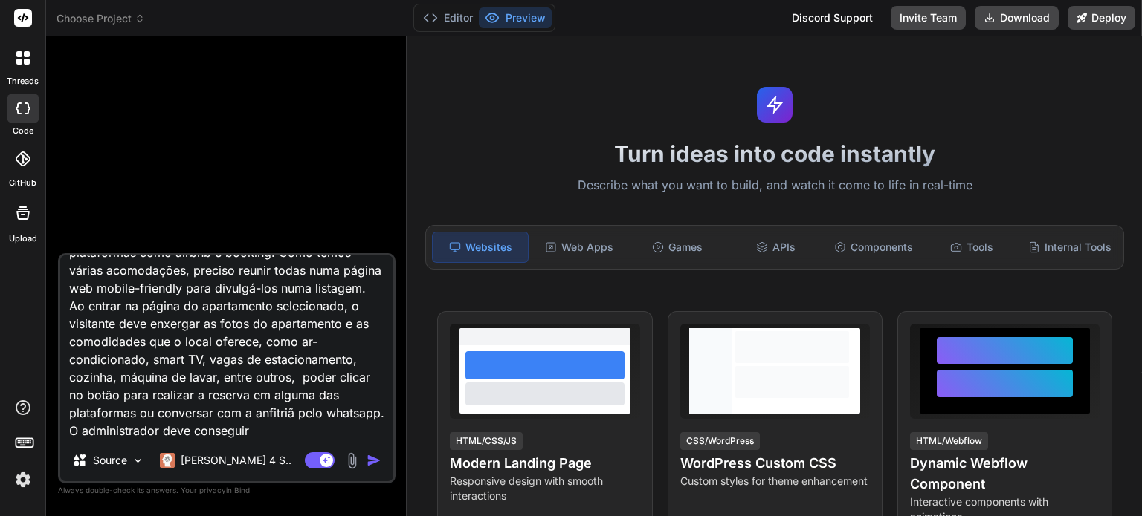
type textarea "x"
type textarea "Trabalhamos com hospedagens por temporada, em plataformas como airbnb e booking…"
type textarea "x"
type textarea "Trabalhamos com hospedagens por temporada, em plataformas como airbnb e booking…"
type textarea "x"
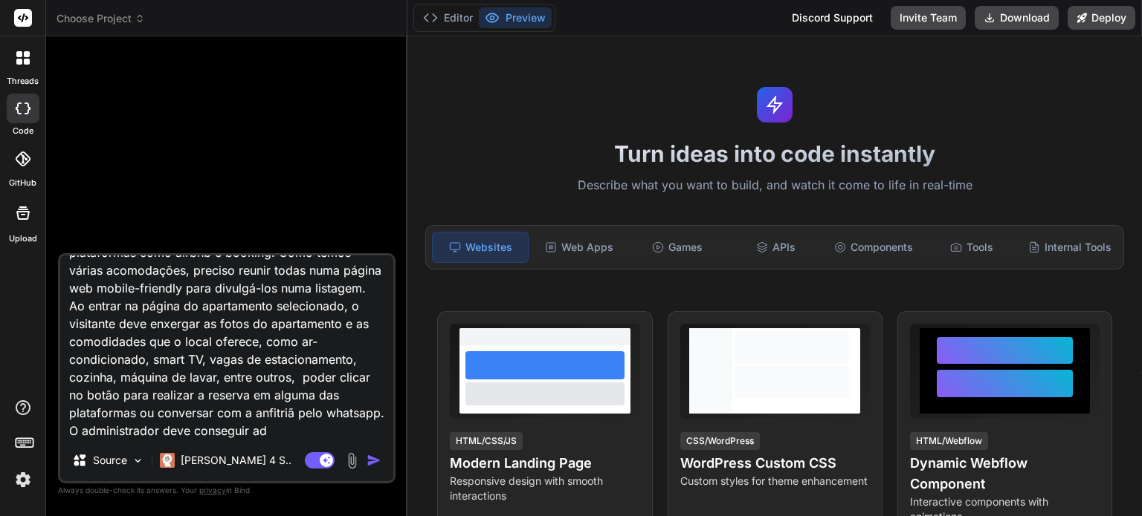
type textarea "Trabalhamos com hospedagens por temporada, em plataformas como airbnb e booking…"
type textarea "x"
type textarea "Trabalhamos com hospedagens por temporada, em plataformas como airbnb e booking…"
type textarea "x"
type textarea "Trabalhamos com hospedagens por temporada, em plataformas como airbnb e booking…"
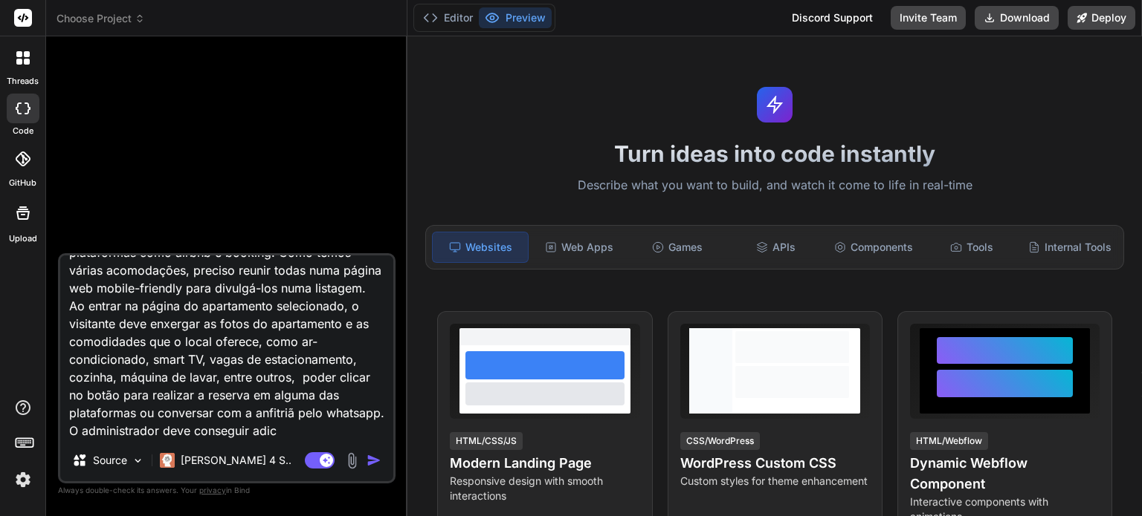
type textarea "x"
type textarea "Trabalhamos com hospedagens por temporada, em plataformas como airbnb e booking…"
type textarea "x"
type textarea "Trabalhamos com hospedagens por temporada, em plataformas como airbnb e booking…"
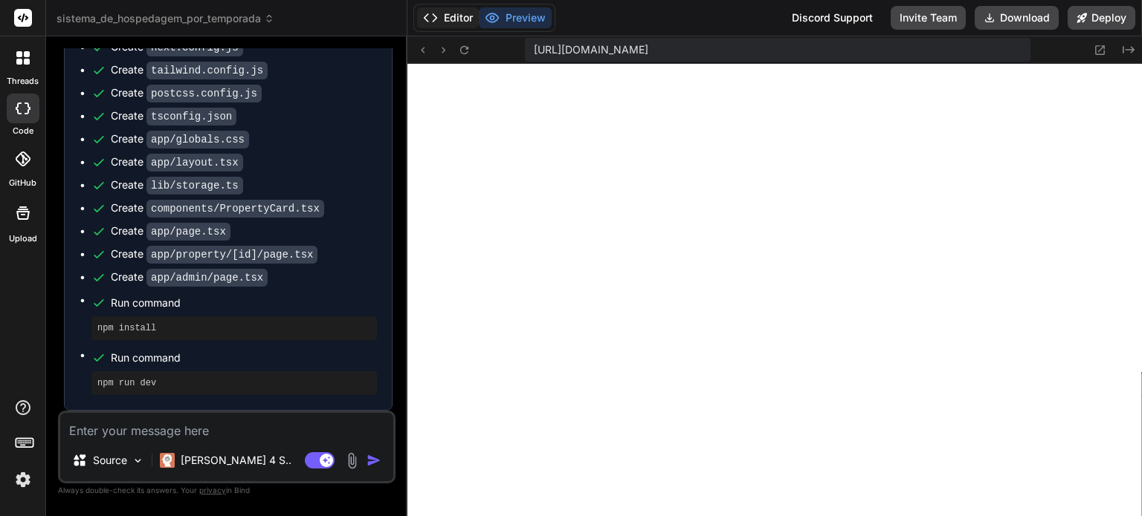
scroll to position [791, 0]
click at [453, 20] on button "Editor" at bounding box center [448, 17] width 62 height 21
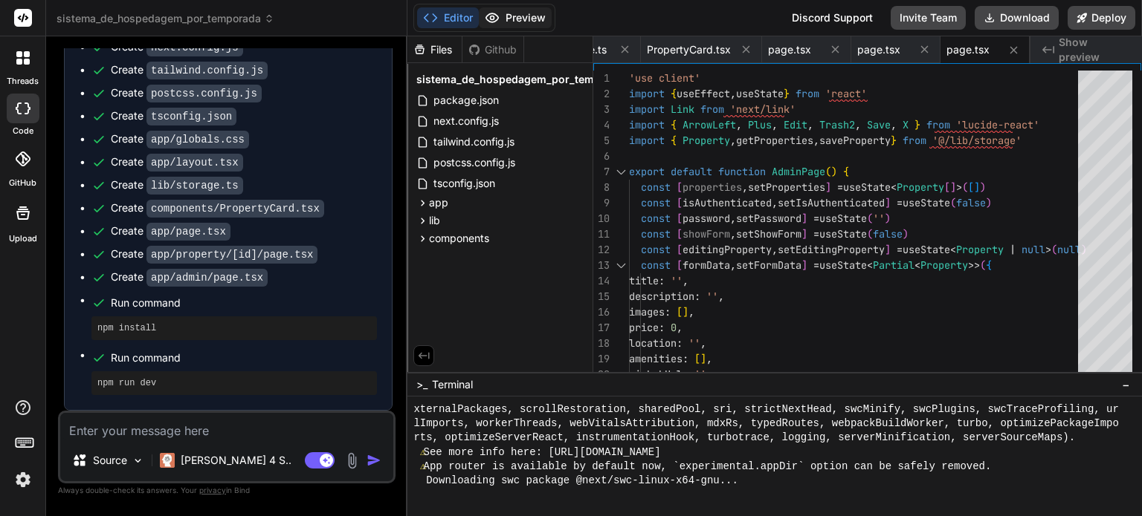
click at [508, 13] on button "Preview" at bounding box center [515, 17] width 73 height 21
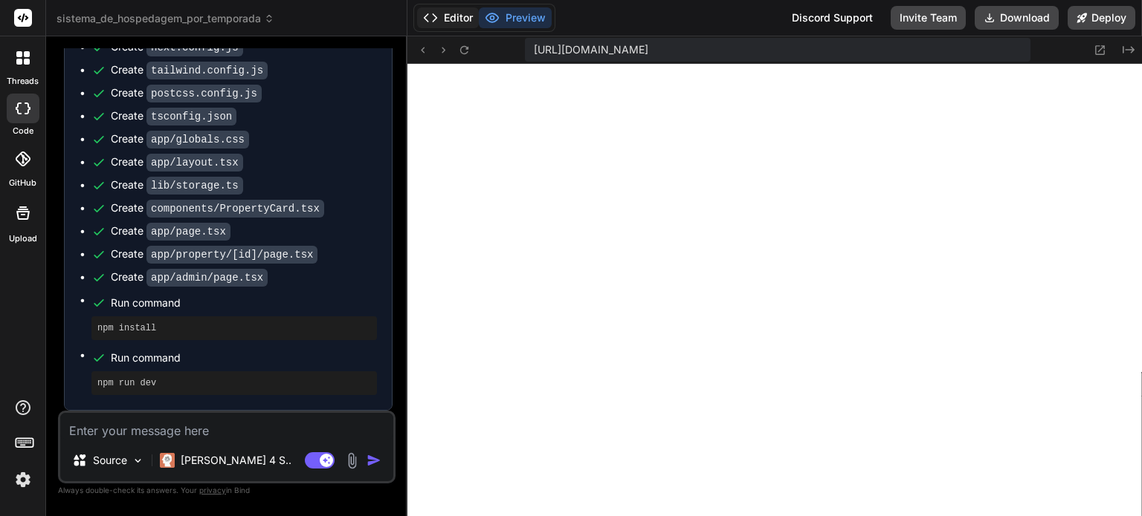
click at [465, 17] on button "Editor" at bounding box center [448, 17] width 62 height 21
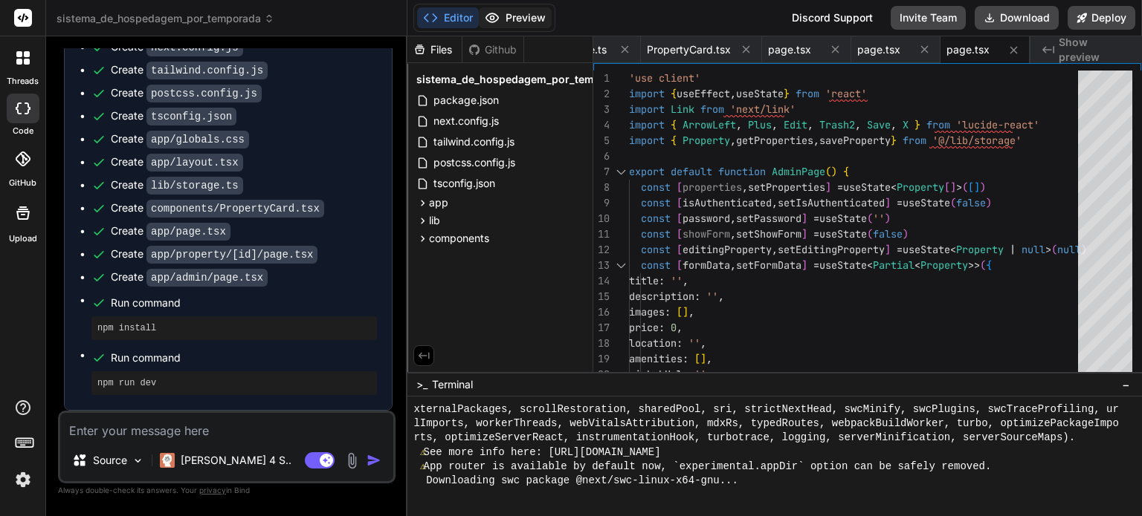
click at [520, 19] on button "Preview" at bounding box center [515, 17] width 73 height 21
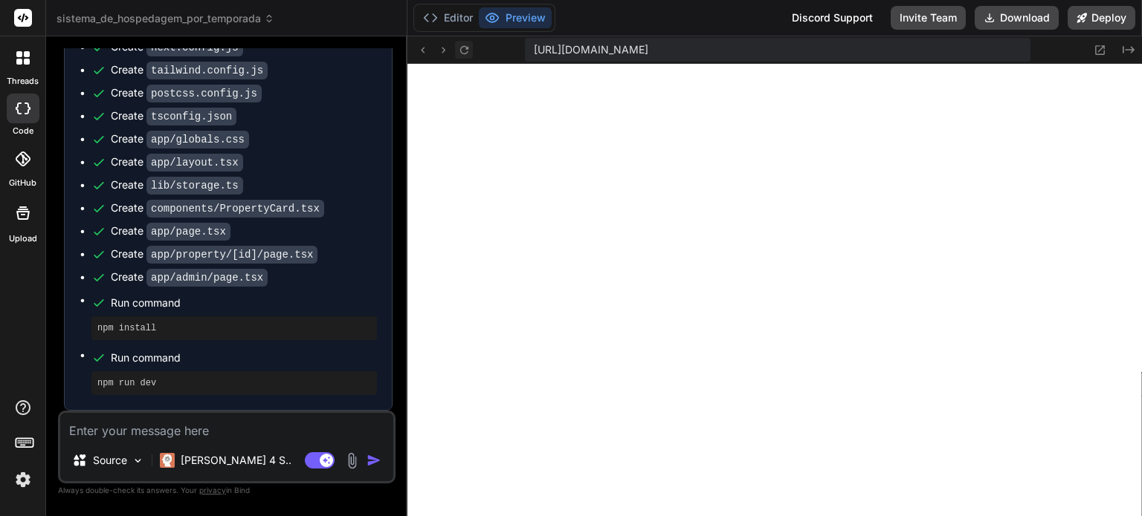
click at [462, 51] on icon at bounding box center [464, 50] width 13 height 13
click at [467, 48] on icon at bounding box center [464, 49] width 8 height 8
click at [459, 22] on button "Editor" at bounding box center [448, 17] width 62 height 21
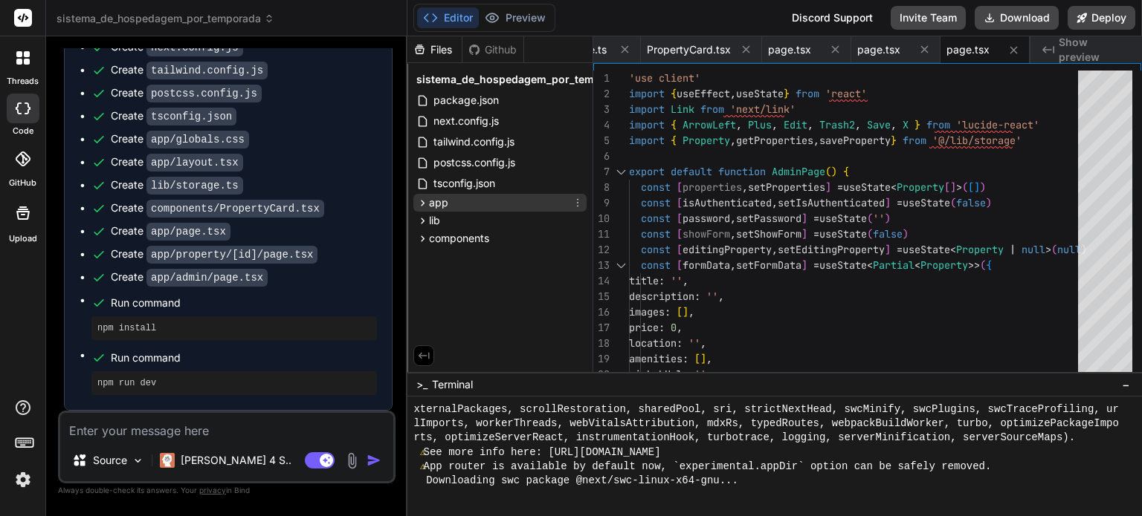
click at [476, 204] on div "app" at bounding box center [499, 203] width 173 height 18
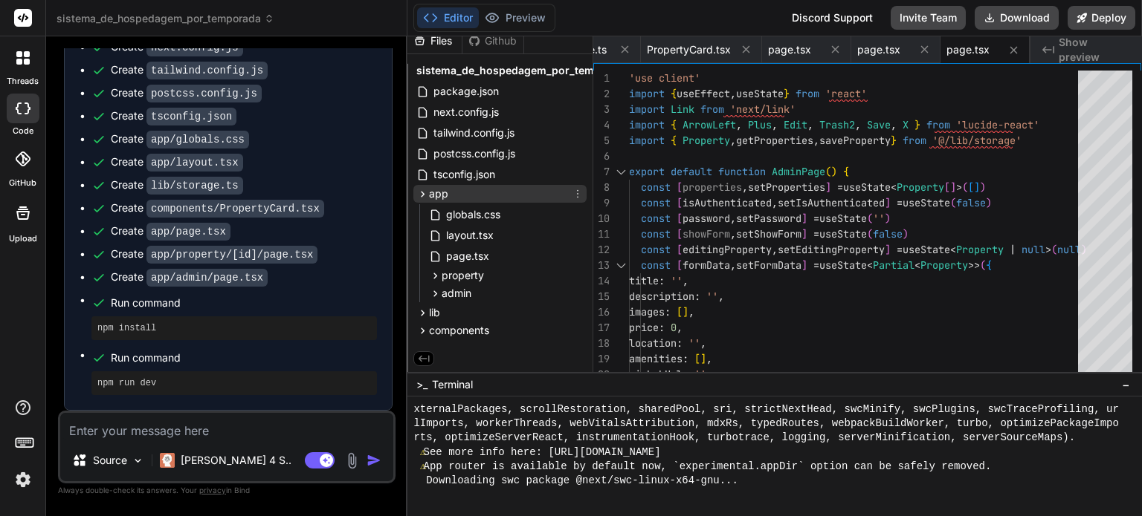
scroll to position [11, 0]
click at [458, 278] on span "property" at bounding box center [462, 275] width 42 height 15
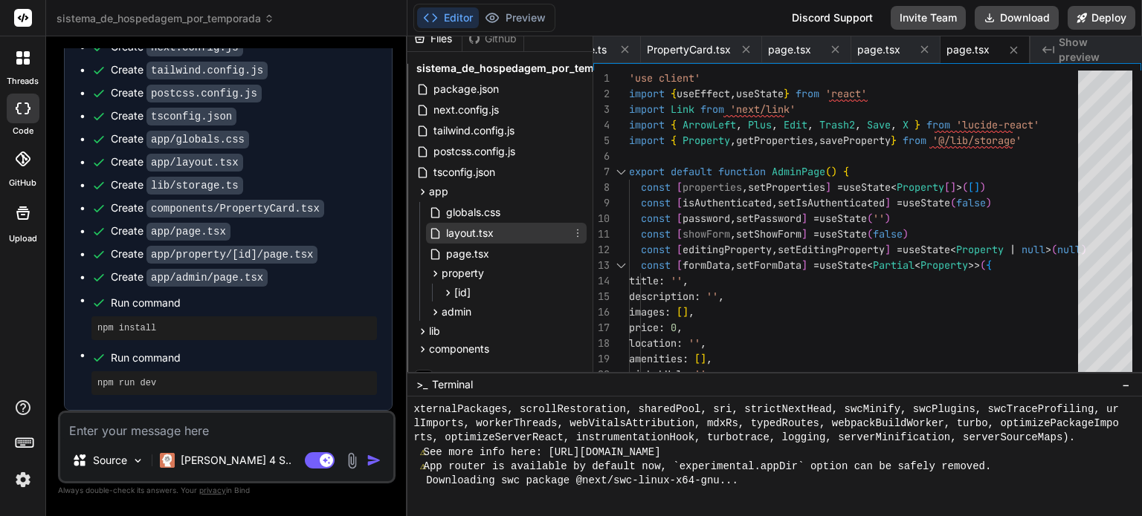
scroll to position [32, 0]
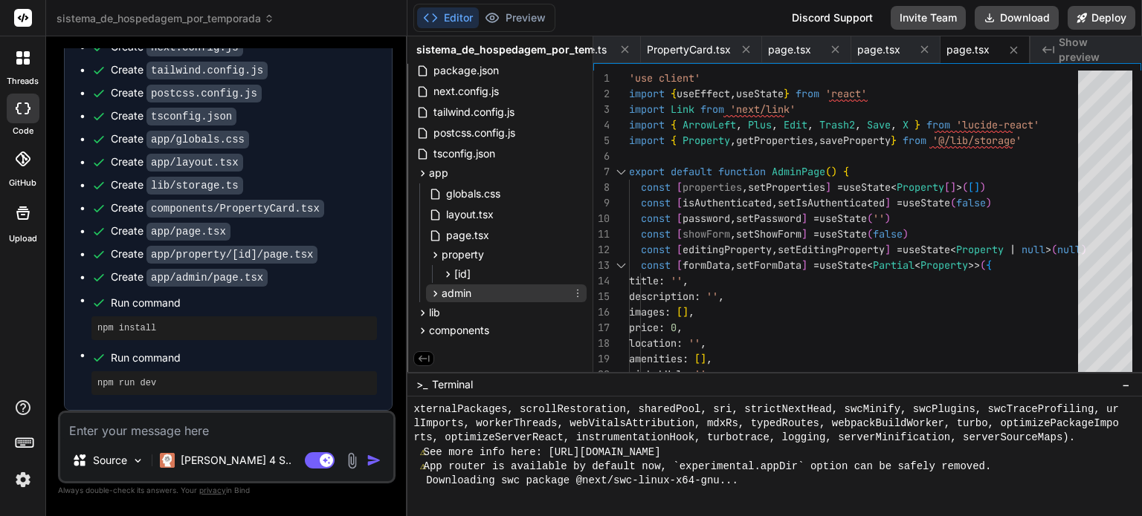
click at [469, 291] on span "admin" at bounding box center [456, 293] width 30 height 15
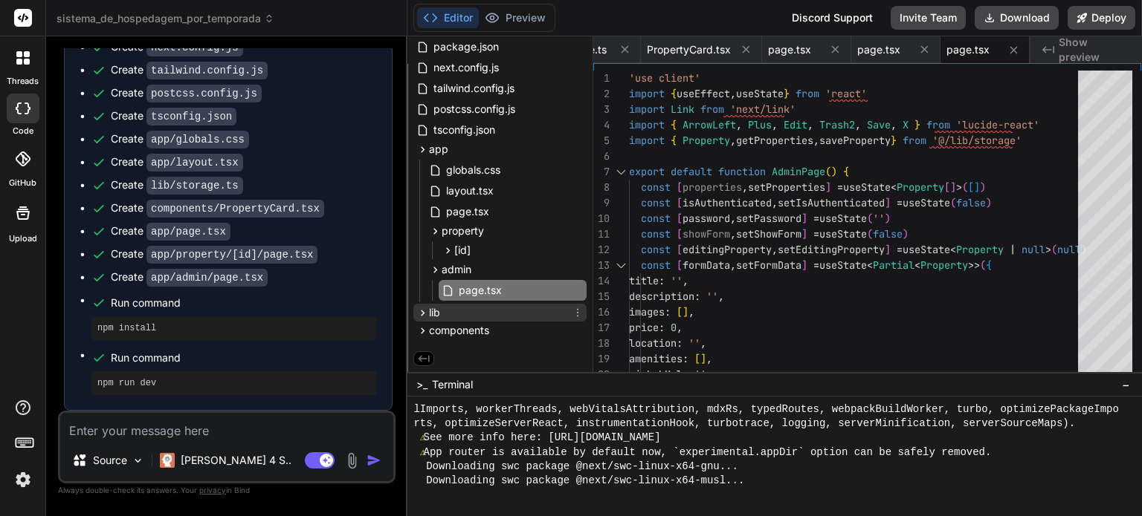
scroll to position [642, 0]
click at [476, 310] on div "lib" at bounding box center [499, 313] width 173 height 18
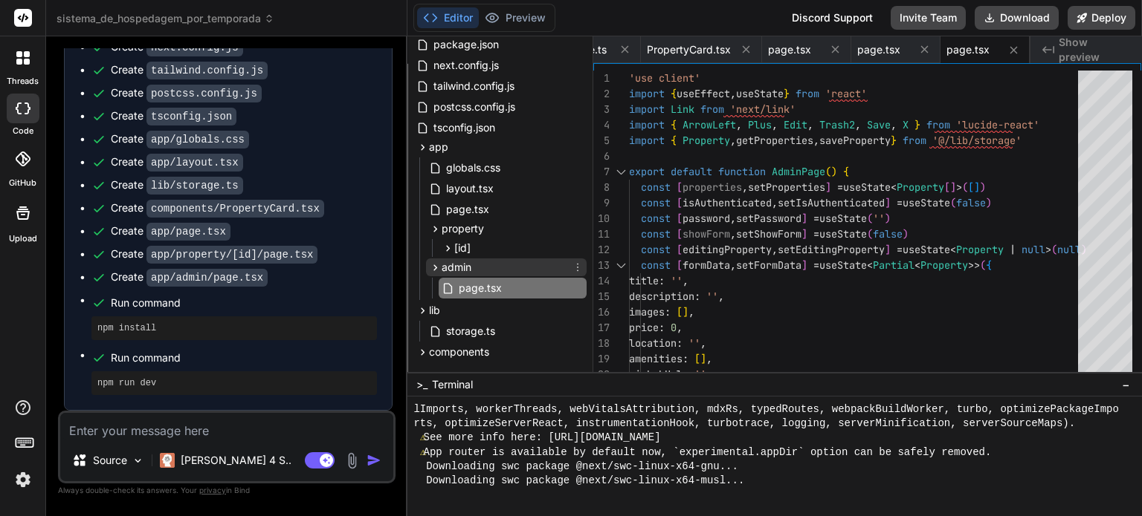
scroll to position [80, 0]
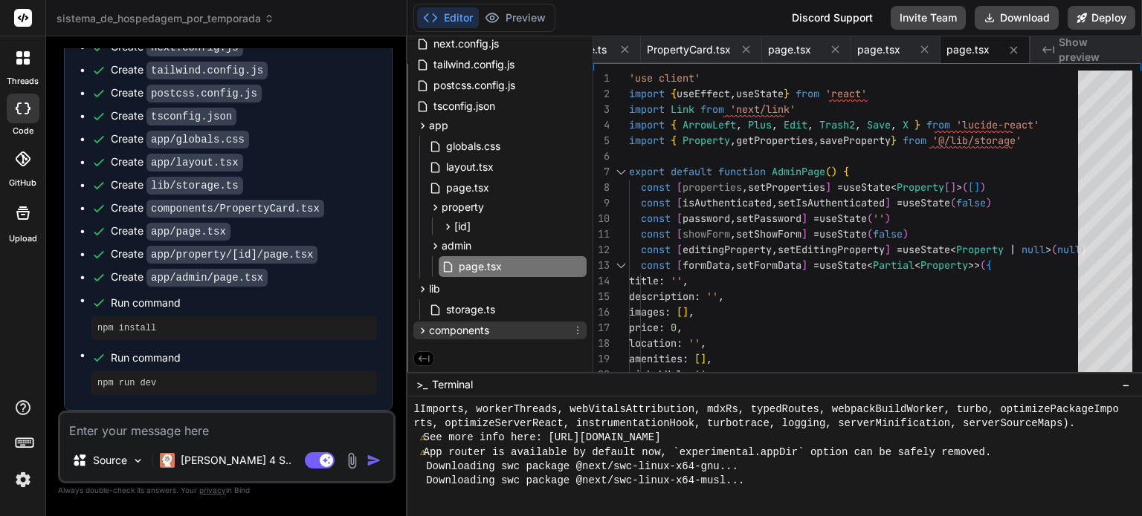
click at [456, 325] on span "components" at bounding box center [459, 330] width 60 height 15
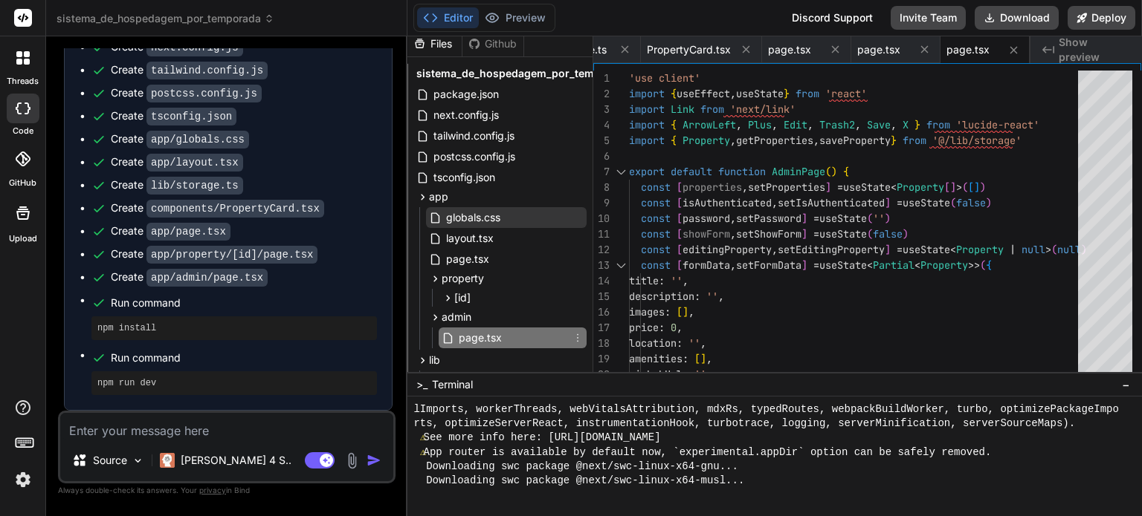
scroll to position [0, 0]
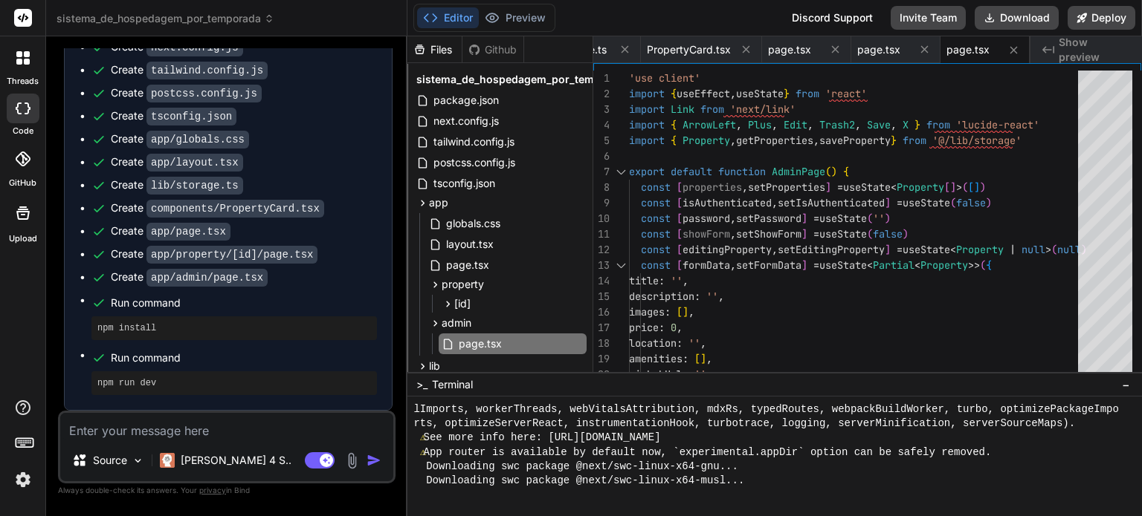
click at [172, 427] on textarea at bounding box center [226, 426] width 333 height 27
click at [21, 481] on img at bounding box center [22, 479] width 25 height 25
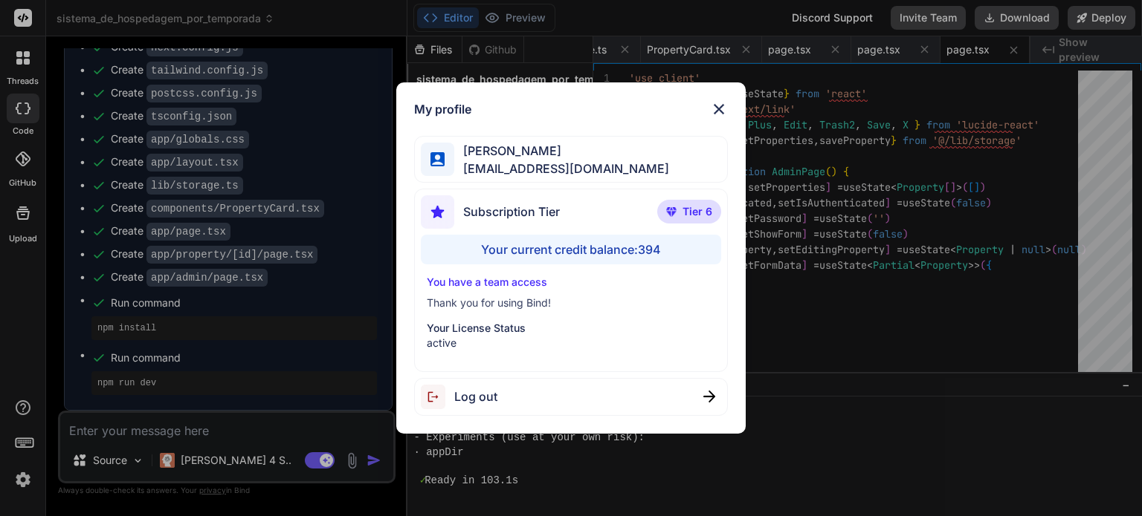
scroll to position [728, 0]
click at [716, 108] on img at bounding box center [719, 109] width 18 height 18
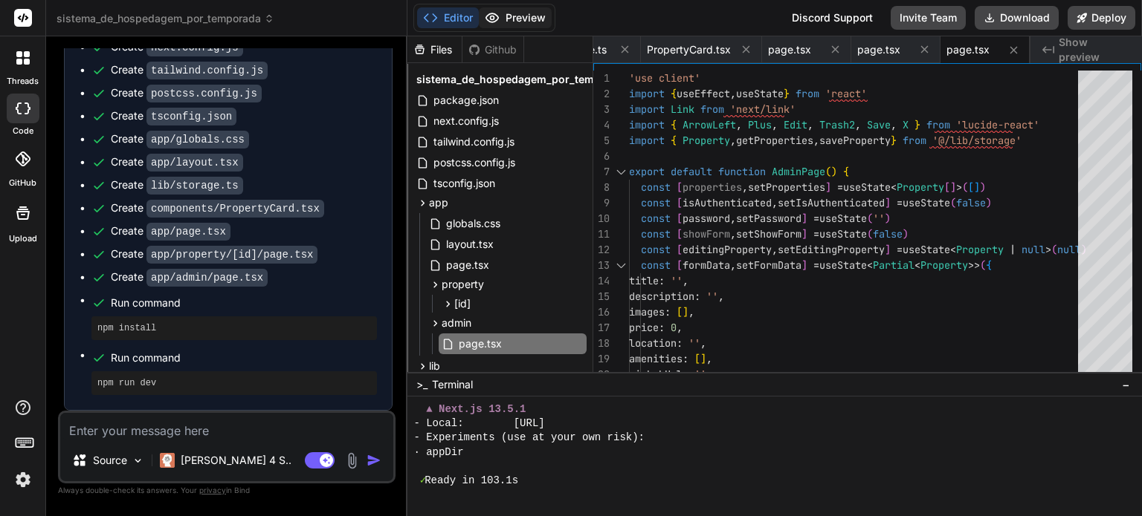
scroll to position [742, 0]
click at [530, 13] on button "Preview" at bounding box center [515, 17] width 73 height 21
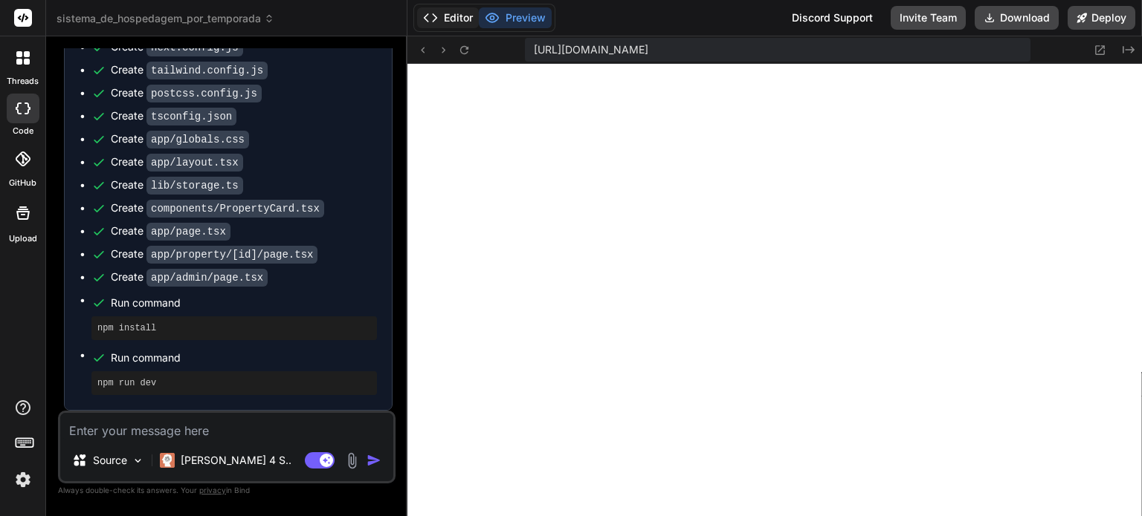
click at [459, 16] on button "Editor" at bounding box center [448, 17] width 62 height 21
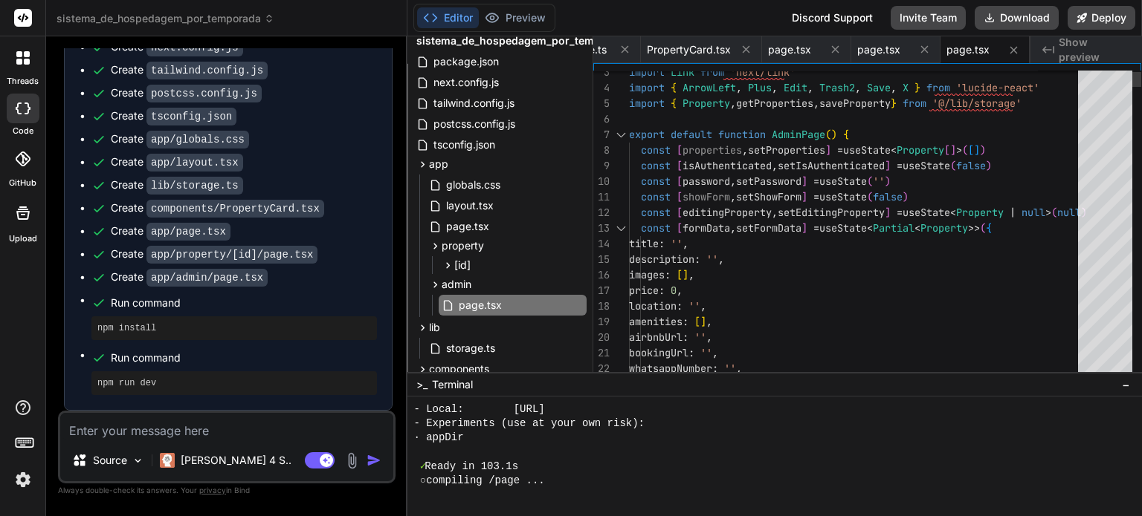
scroll to position [74, 0]
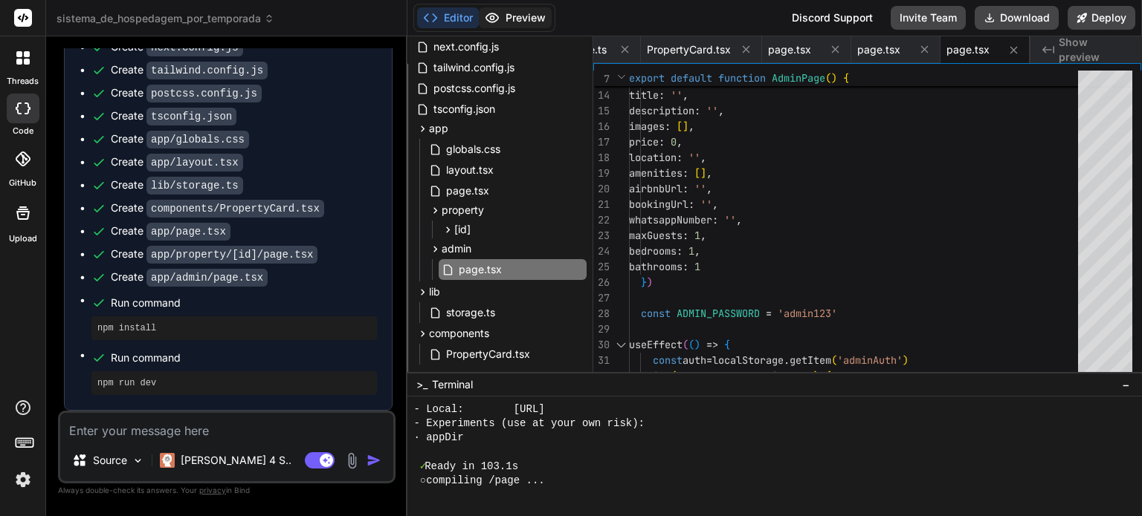
click at [514, 12] on button "Preview" at bounding box center [515, 17] width 73 height 21
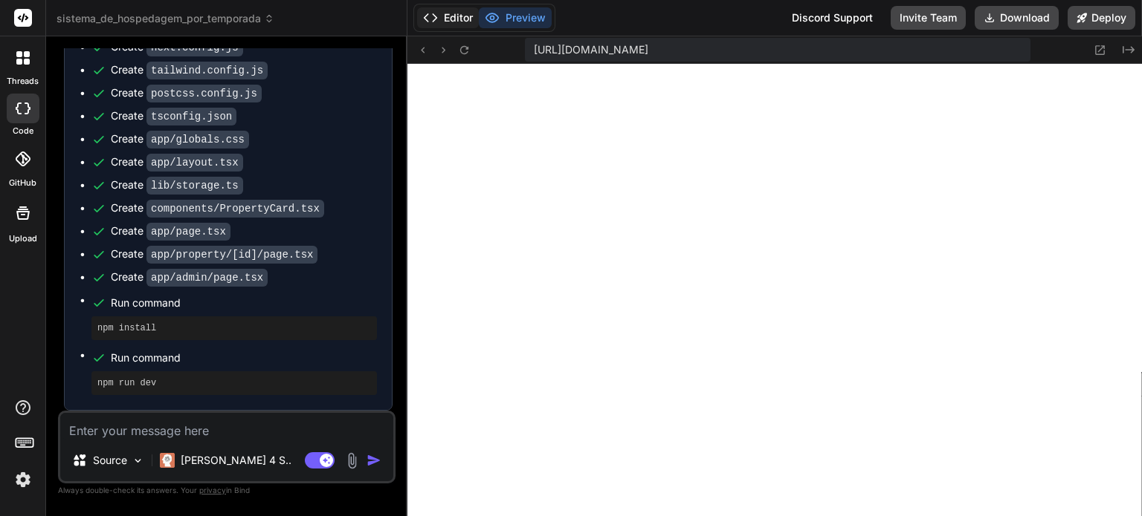
click at [457, 17] on button "Editor" at bounding box center [448, 17] width 62 height 21
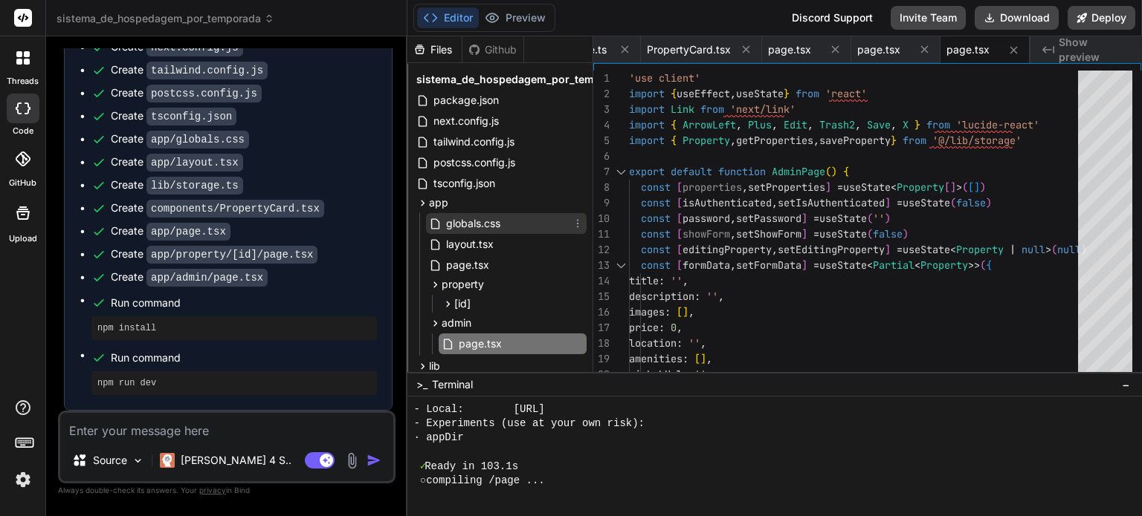
scroll to position [756, 0]
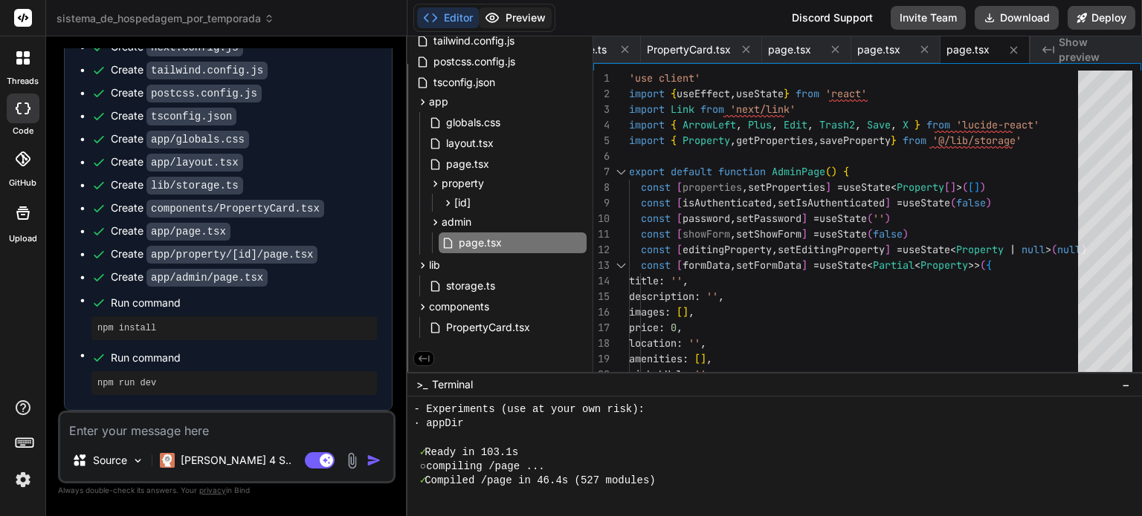
click at [525, 17] on button "Preview" at bounding box center [515, 17] width 73 height 21
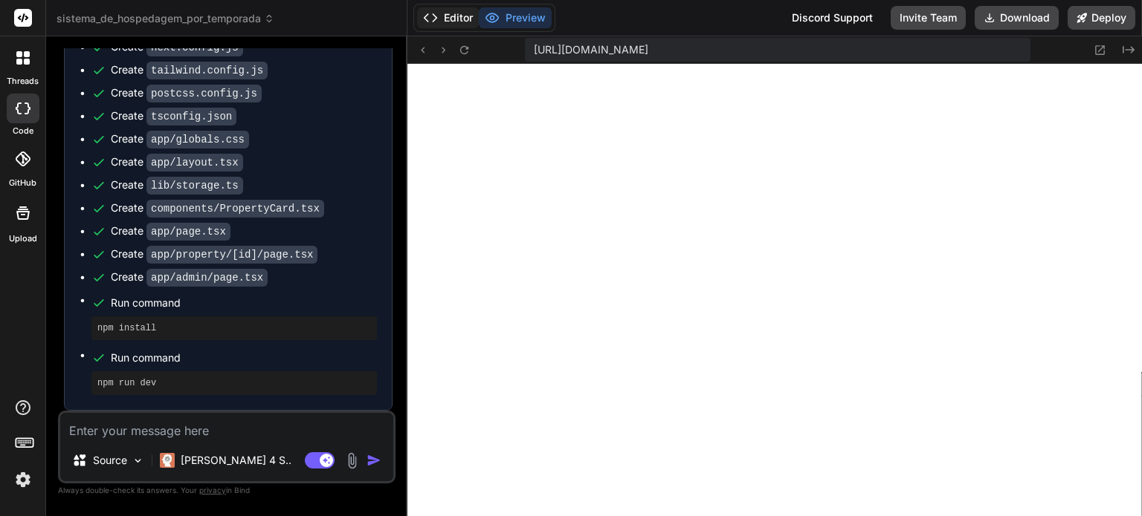
click at [460, 20] on button "Editor" at bounding box center [448, 17] width 62 height 21
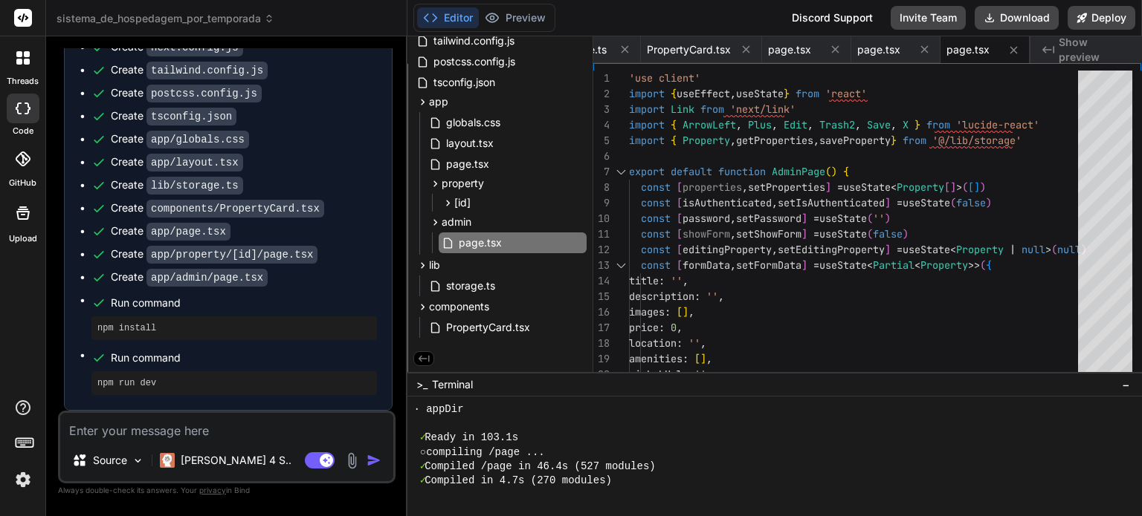
scroll to position [771, 0]
click at [22, 479] on img at bounding box center [22, 479] width 25 height 25
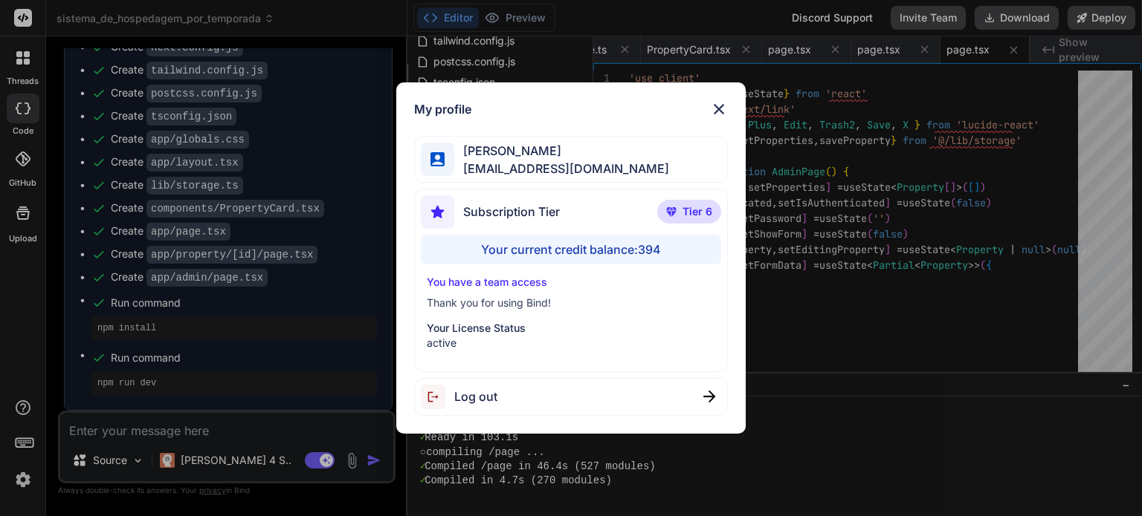
click at [719, 111] on img at bounding box center [719, 109] width 18 height 18
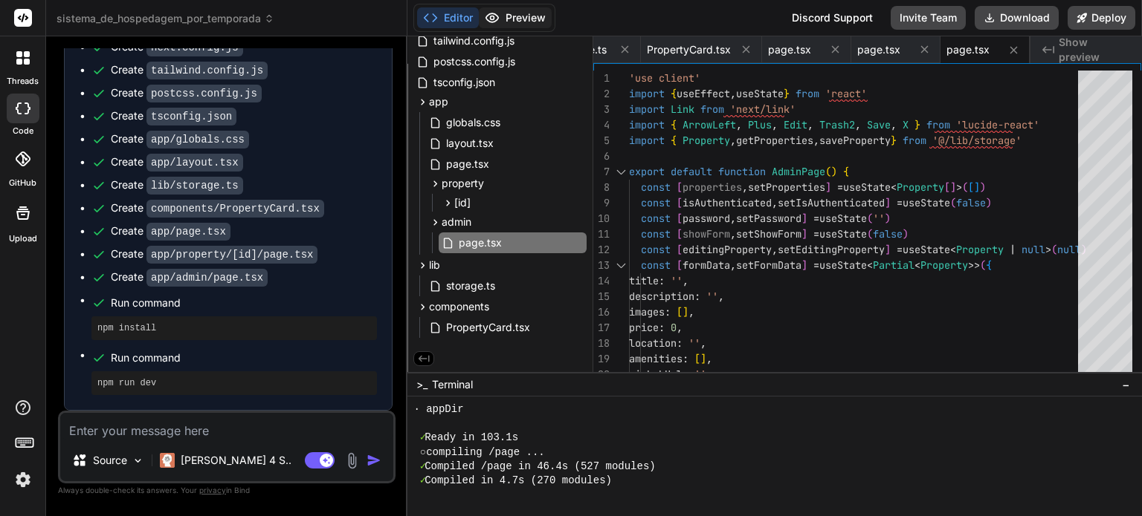
click at [525, 22] on button "Preview" at bounding box center [515, 17] width 73 height 21
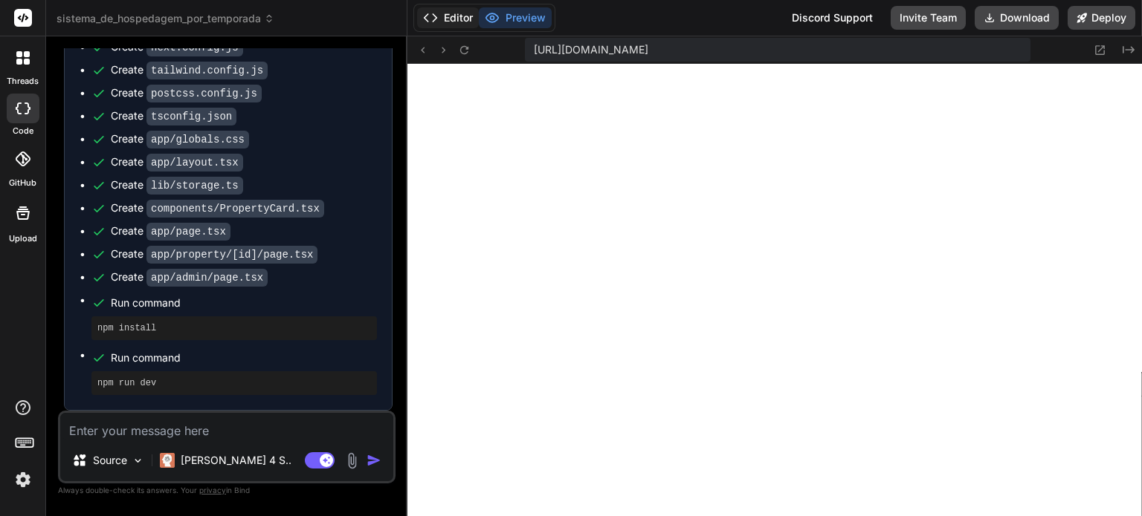
click at [457, 21] on button "Editor" at bounding box center [448, 17] width 62 height 21
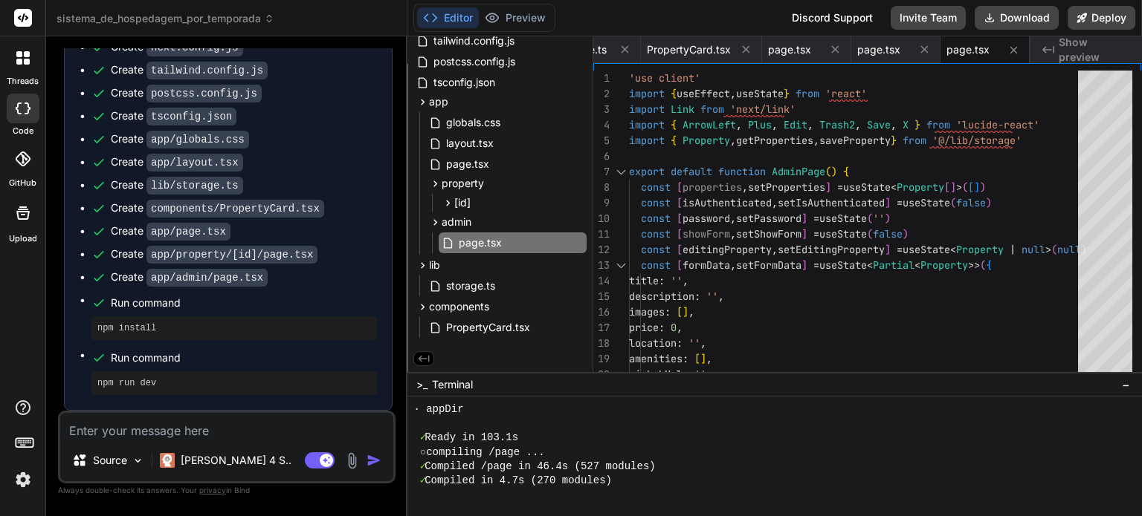
click at [20, 484] on img at bounding box center [22, 479] width 25 height 25
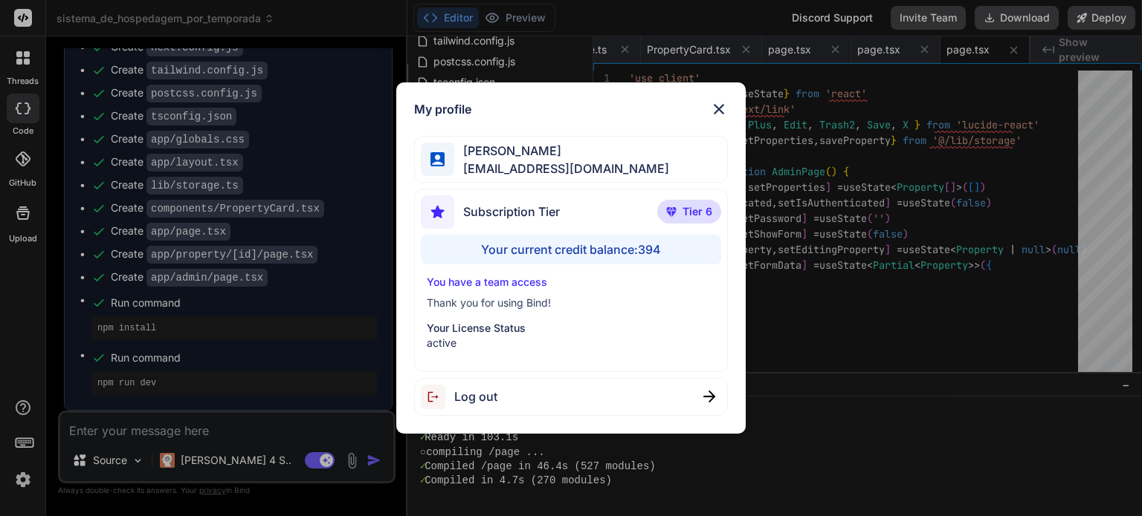
click at [717, 109] on img at bounding box center [719, 109] width 18 height 18
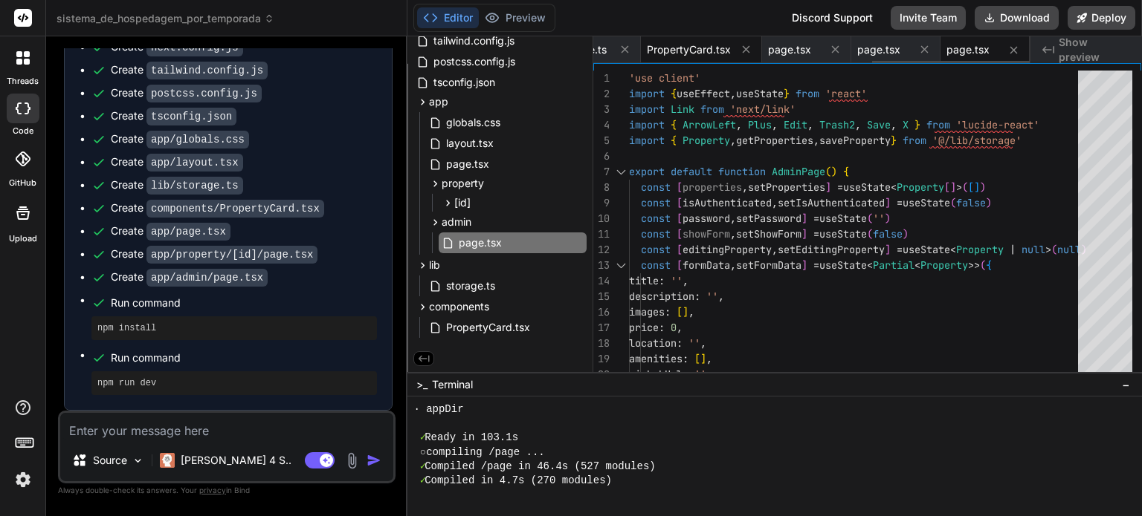
click at [682, 44] on span "PropertyCard.tsx" at bounding box center [689, 49] width 84 height 15
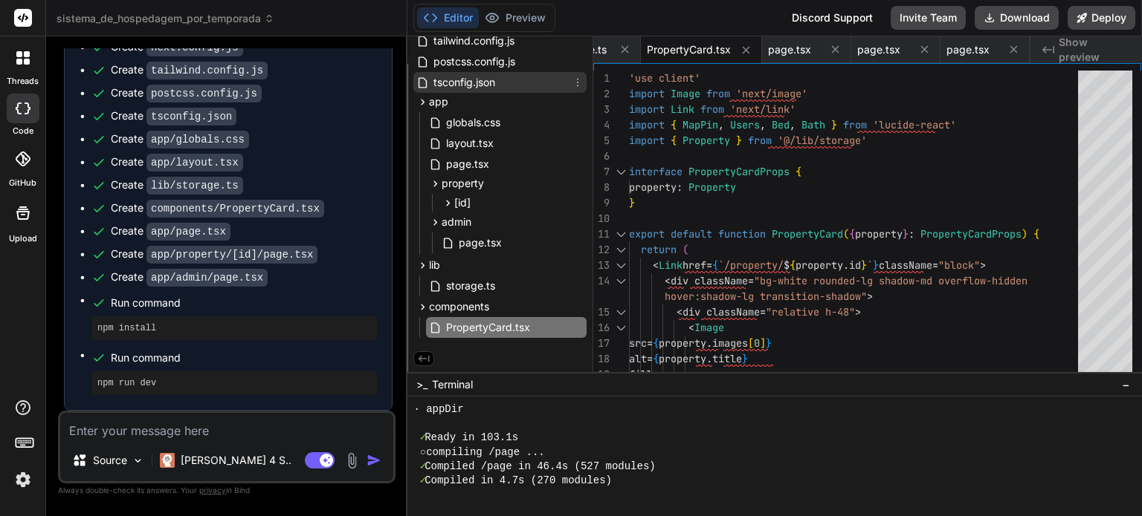
scroll to position [103, 0]
click at [530, 14] on button "Preview" at bounding box center [515, 17] width 73 height 21
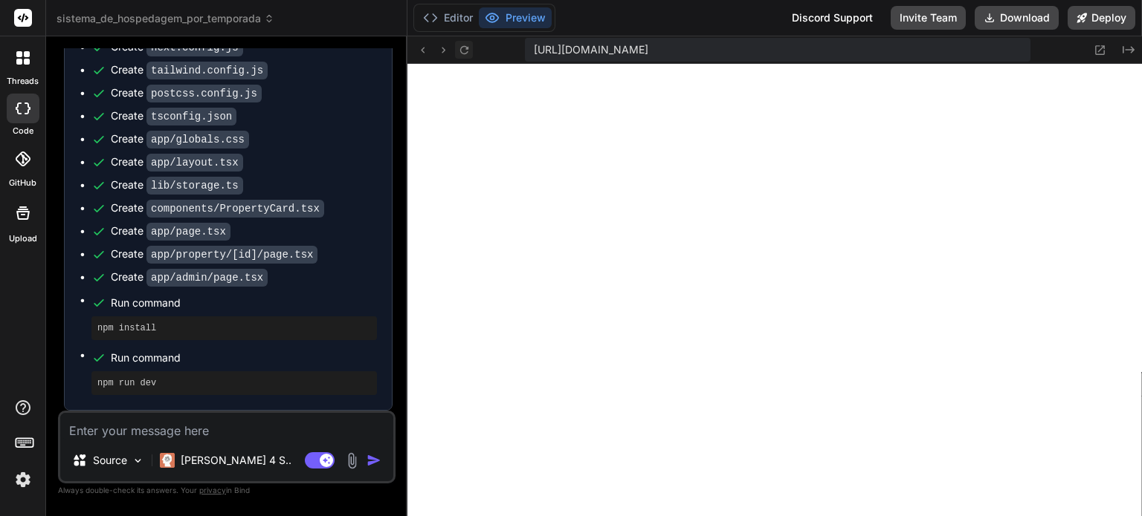
click at [471, 47] on button at bounding box center [464, 50] width 18 height 18
click at [458, 16] on button "Editor" at bounding box center [448, 17] width 62 height 21
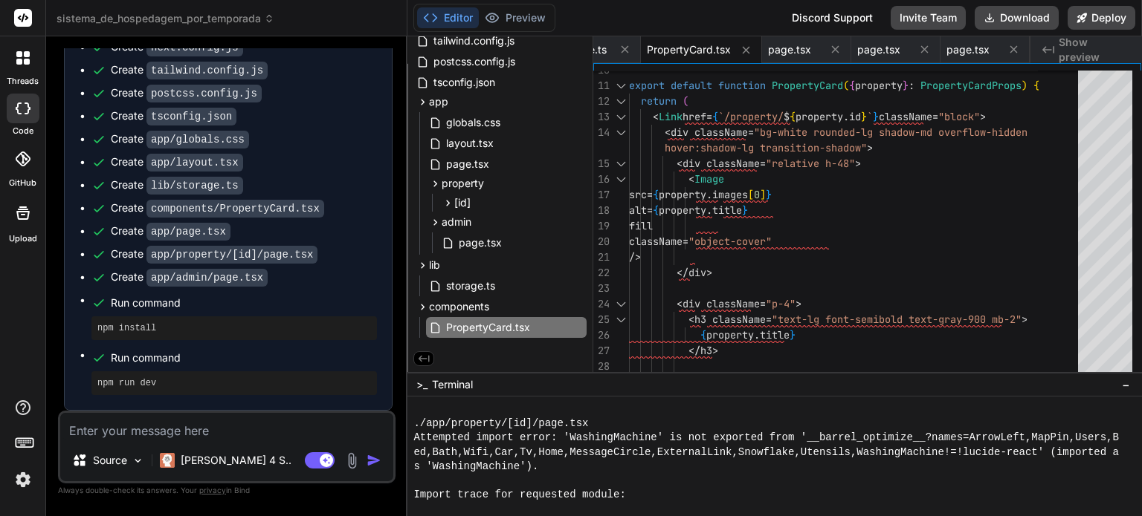
scroll to position [1256, 0]
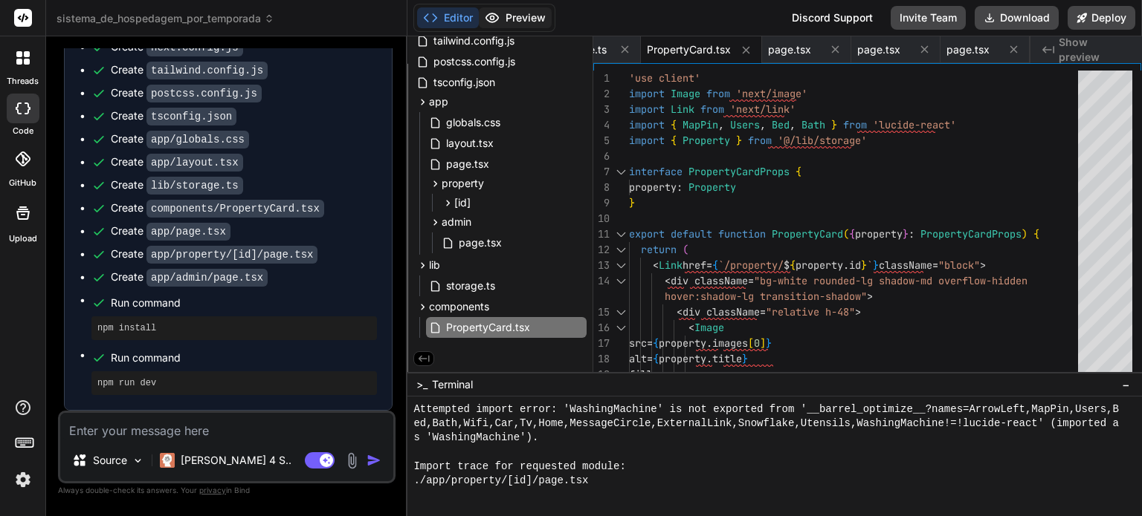
click at [523, 12] on button "Preview" at bounding box center [515, 17] width 73 height 21
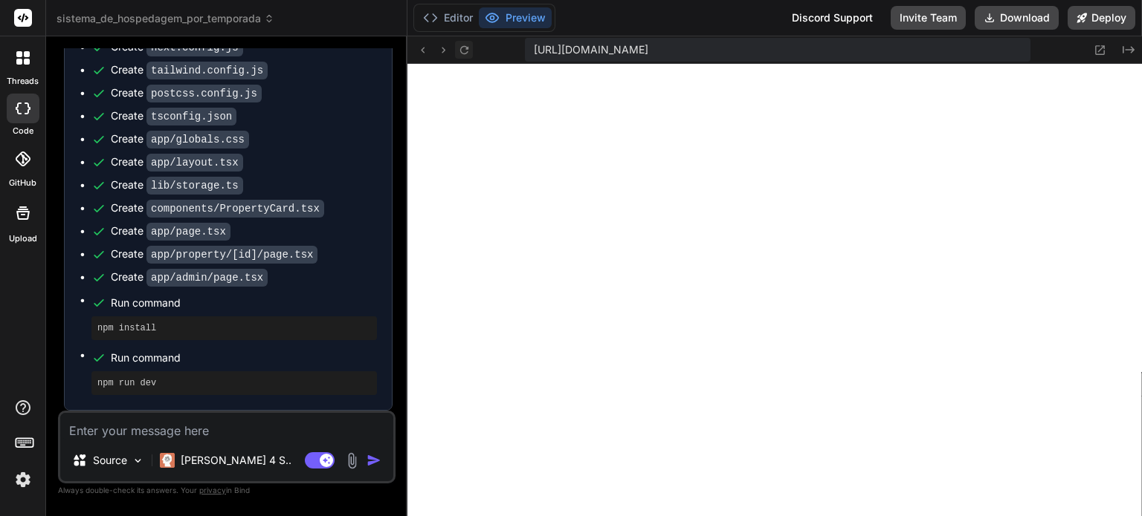
click at [463, 45] on icon at bounding box center [464, 50] width 13 height 13
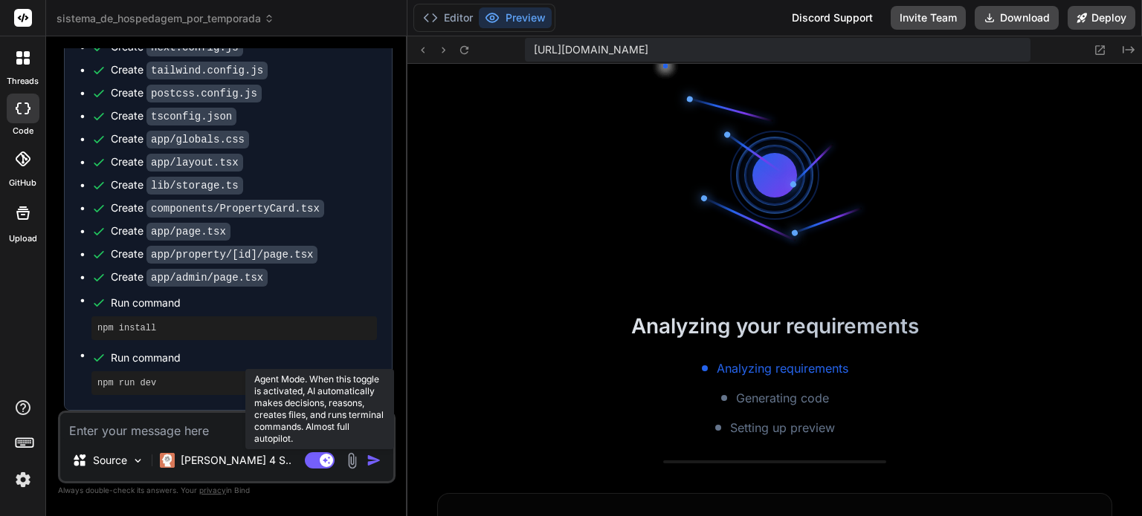
click at [319, 462] on rect at bounding box center [320, 461] width 30 height 16
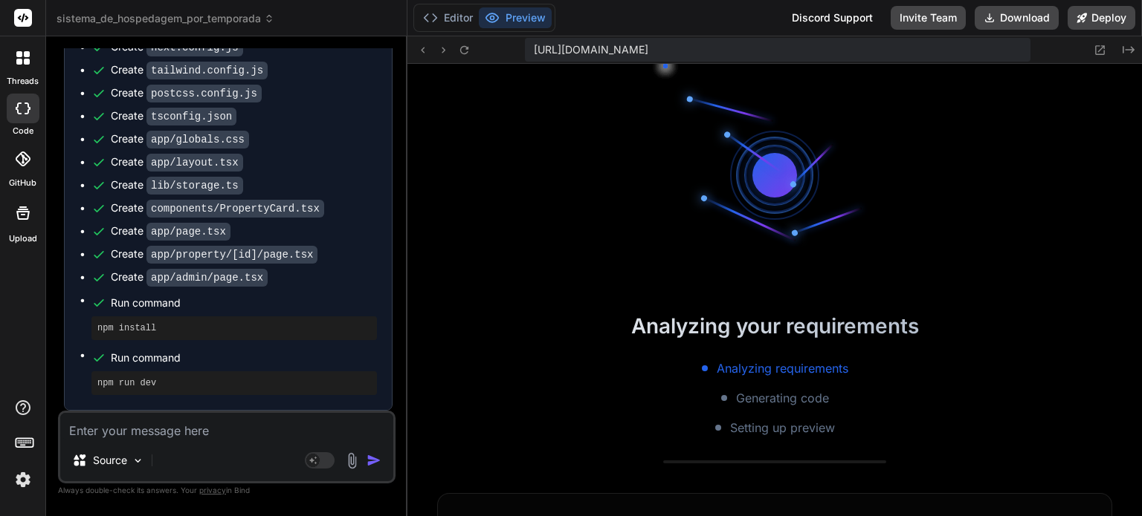
click at [237, 426] on textarea at bounding box center [226, 426] width 333 height 27
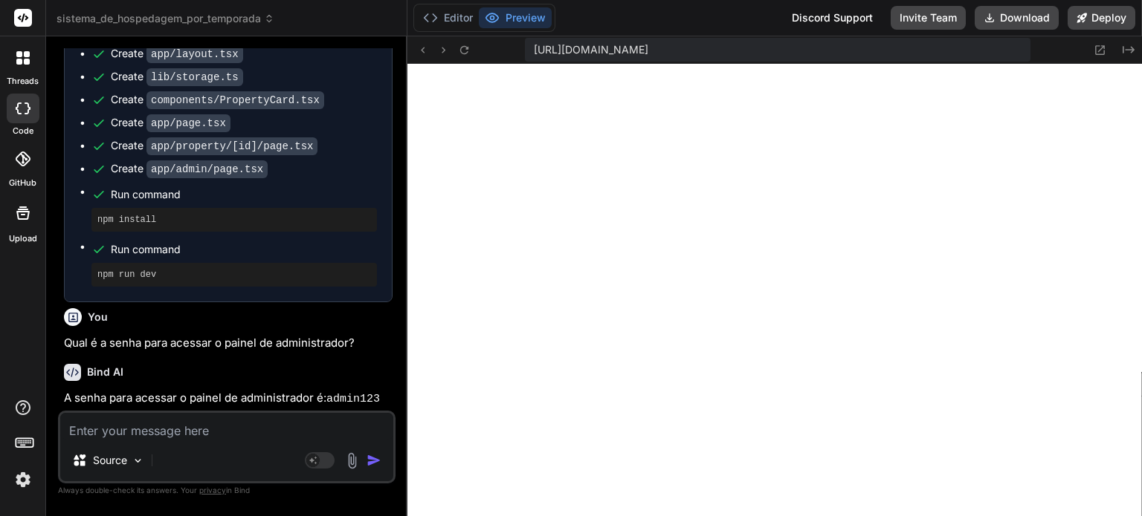
scroll to position [898, 0]
click at [182, 439] on textarea at bounding box center [226, 426] width 333 height 27
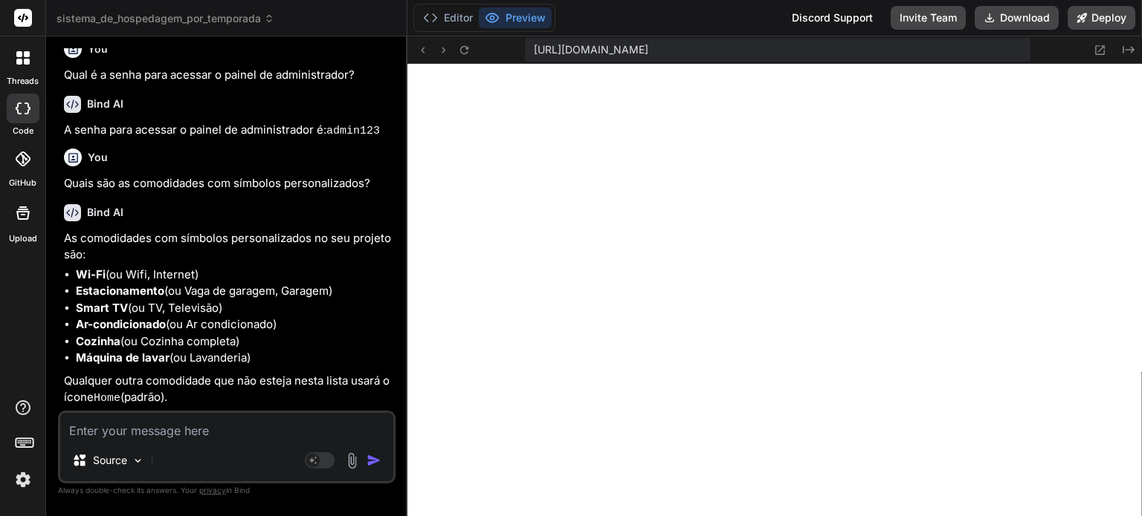
scroll to position [1165, 0]
